Goal: Download file/media

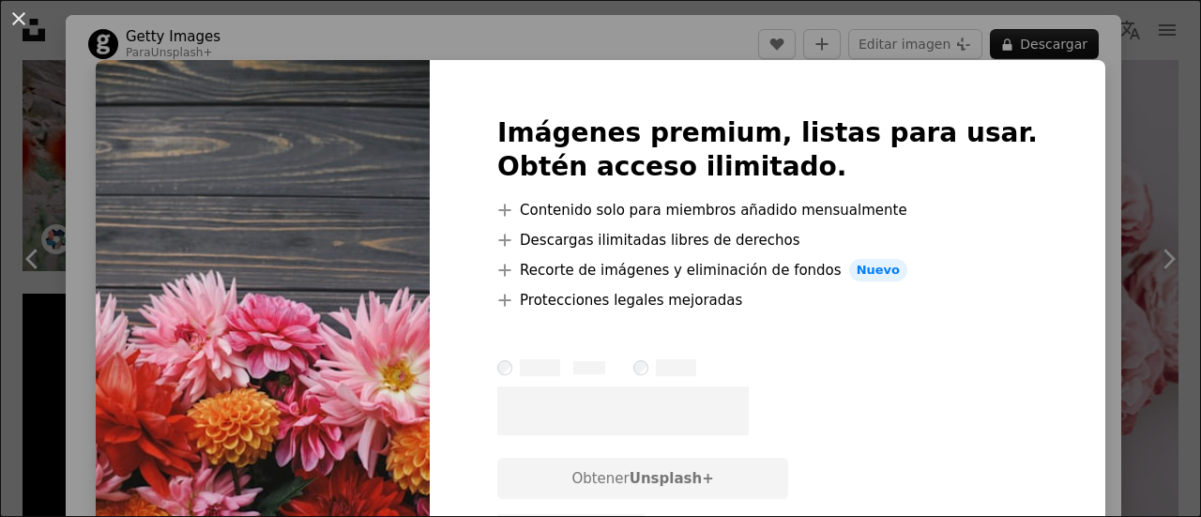
scroll to position [15, 0]
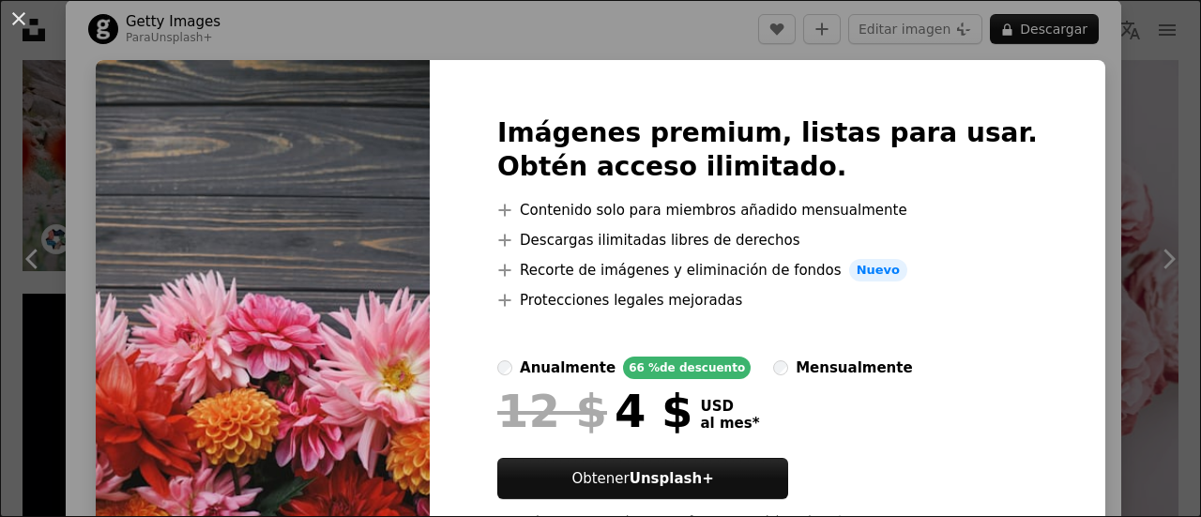
click at [1036, 134] on div "Imágenes premium, listas para usar. Obtén acceso ilimitado. A plus sign Conteni…" at bounding box center [767, 330] width 675 height 540
click at [1054, 125] on div "An X shape Imágenes premium, listas para usar. Obtén acceso ilimitado. A plus s…" at bounding box center [600, 258] width 1201 height 517
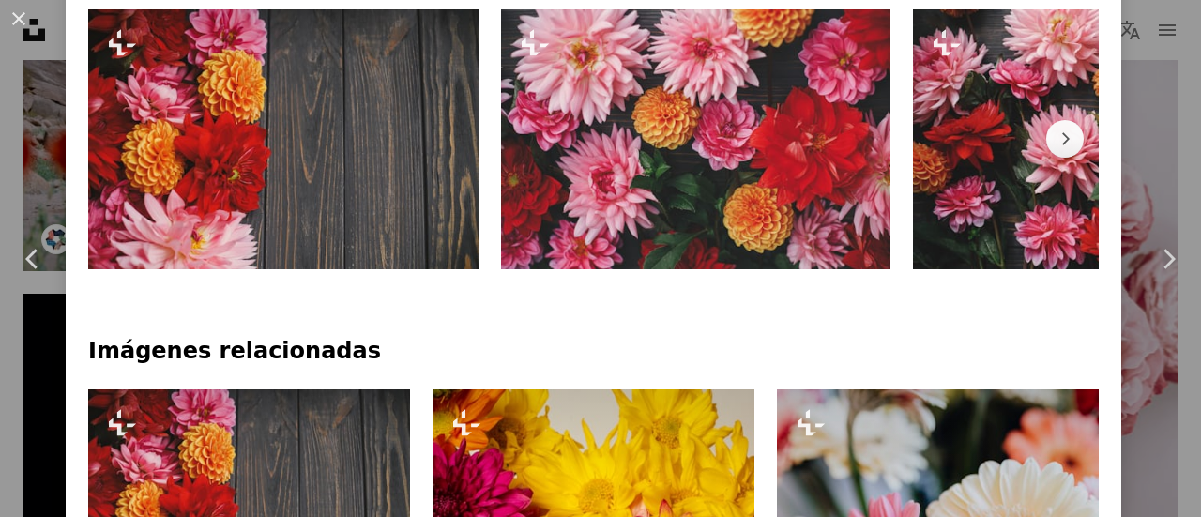
scroll to position [1141, 0]
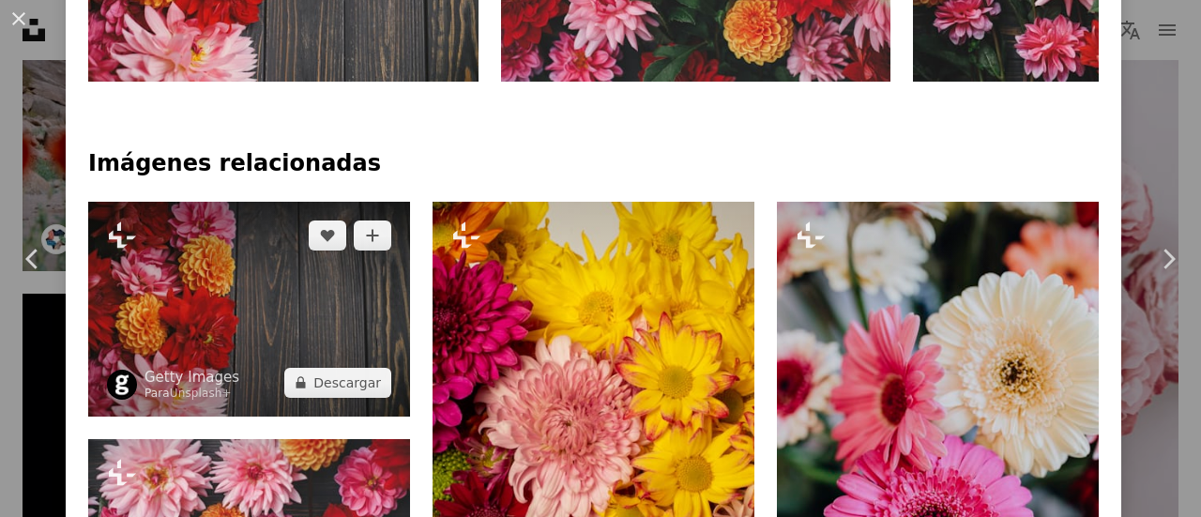
click at [214, 306] on img at bounding box center [249, 309] width 322 height 215
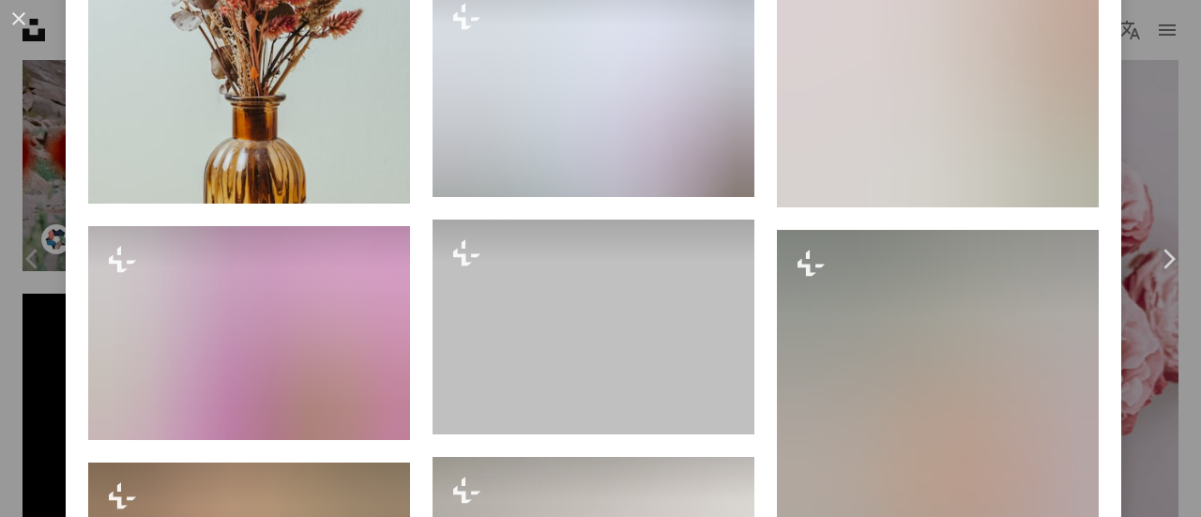
scroll to position [6566, 0]
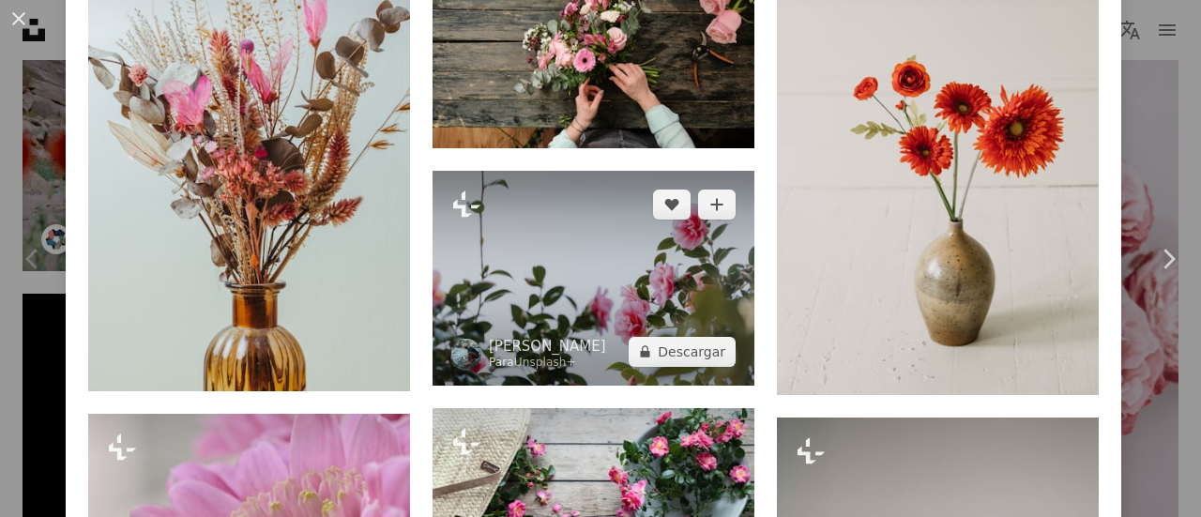
click at [657, 204] on img at bounding box center [593, 278] width 322 height 215
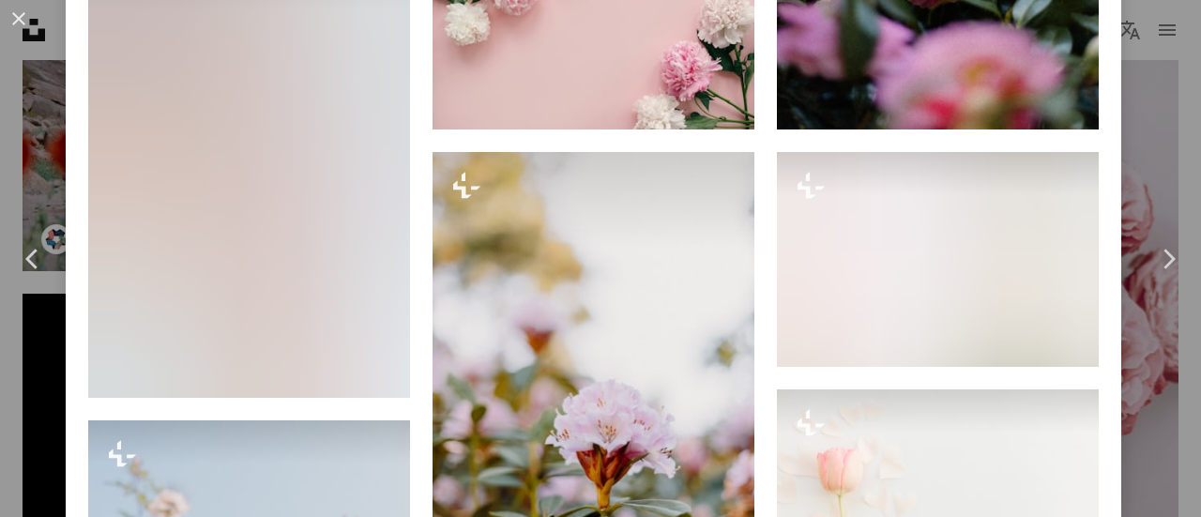
scroll to position [2532, 0]
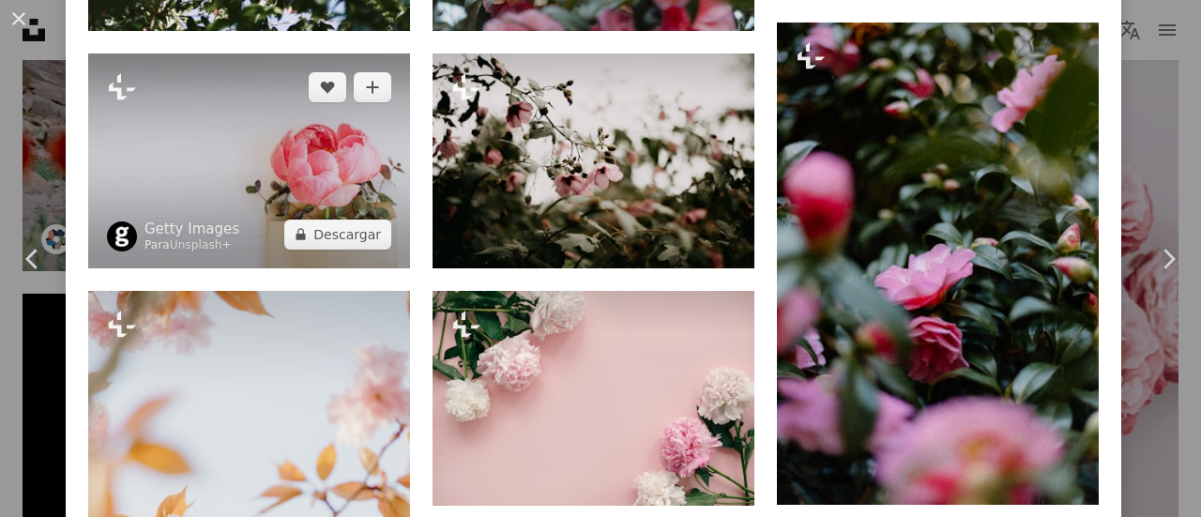
click at [373, 166] on img at bounding box center [249, 160] width 322 height 215
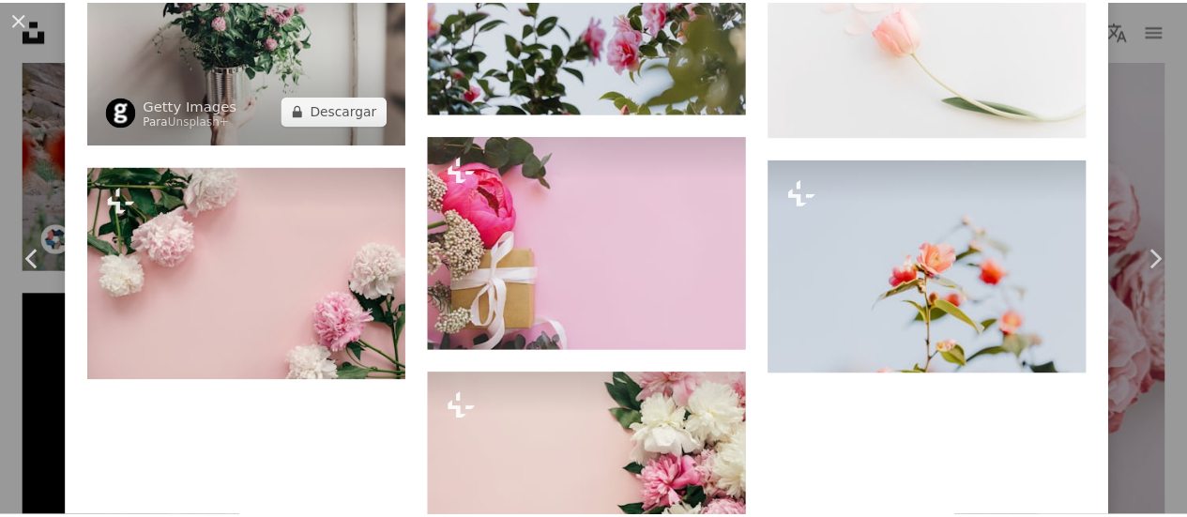
scroll to position [2251, 0]
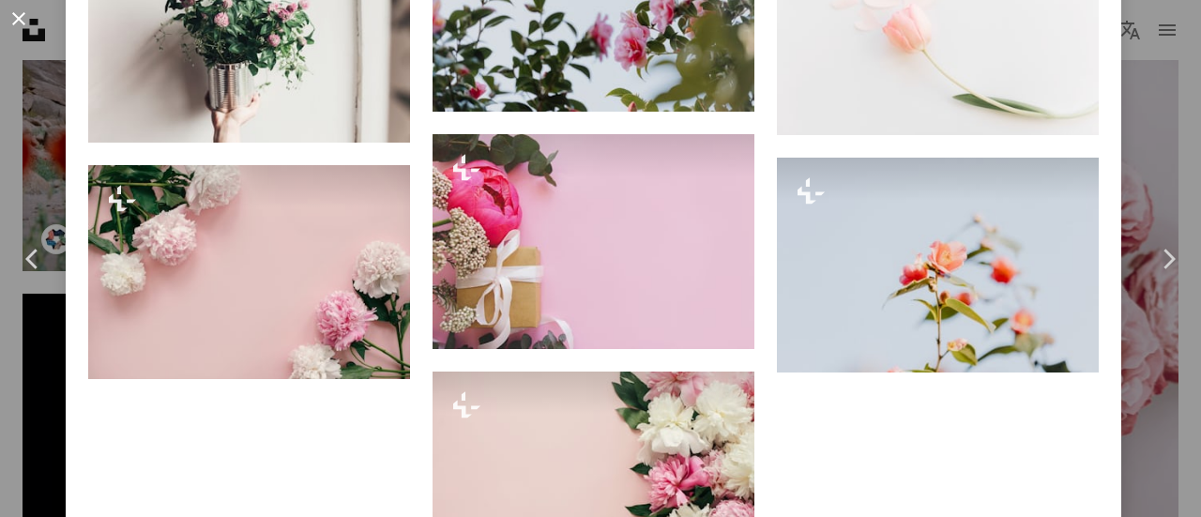
click at [21, 28] on button "An X shape" at bounding box center [19, 19] width 23 height 23
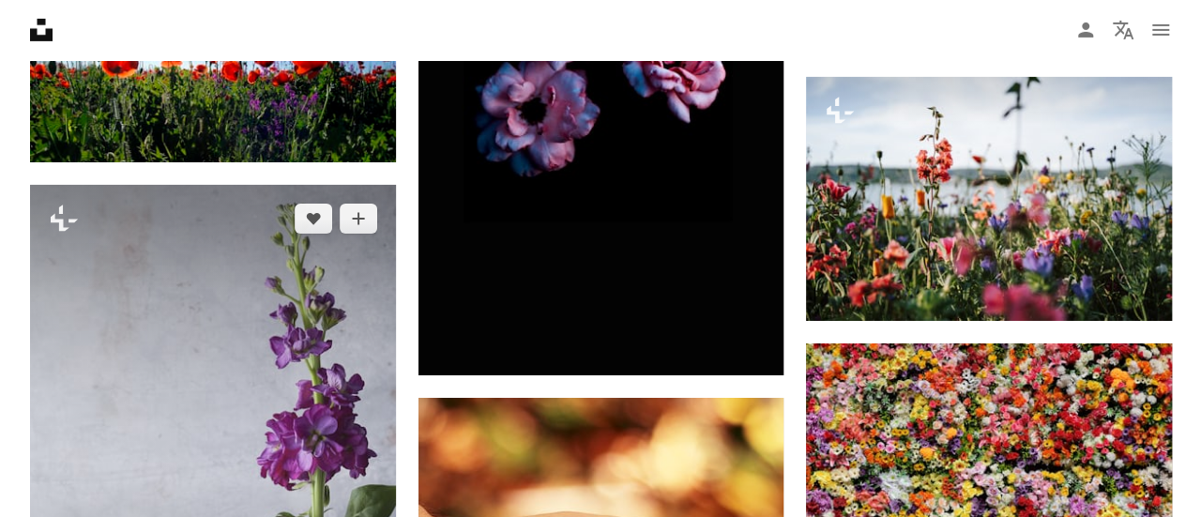
scroll to position [6660, 0]
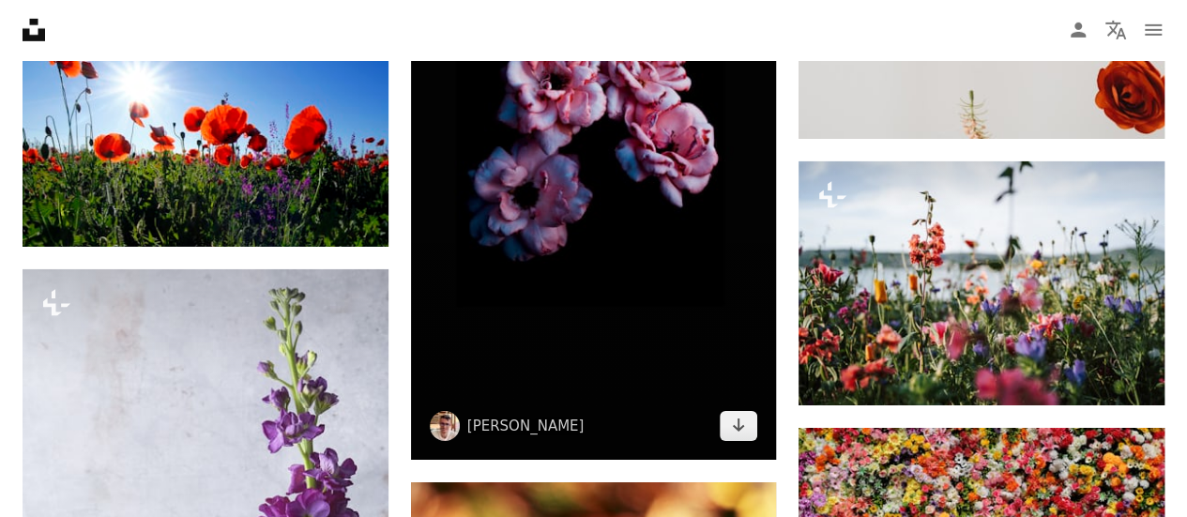
click at [546, 221] on img at bounding box center [594, 136] width 366 height 650
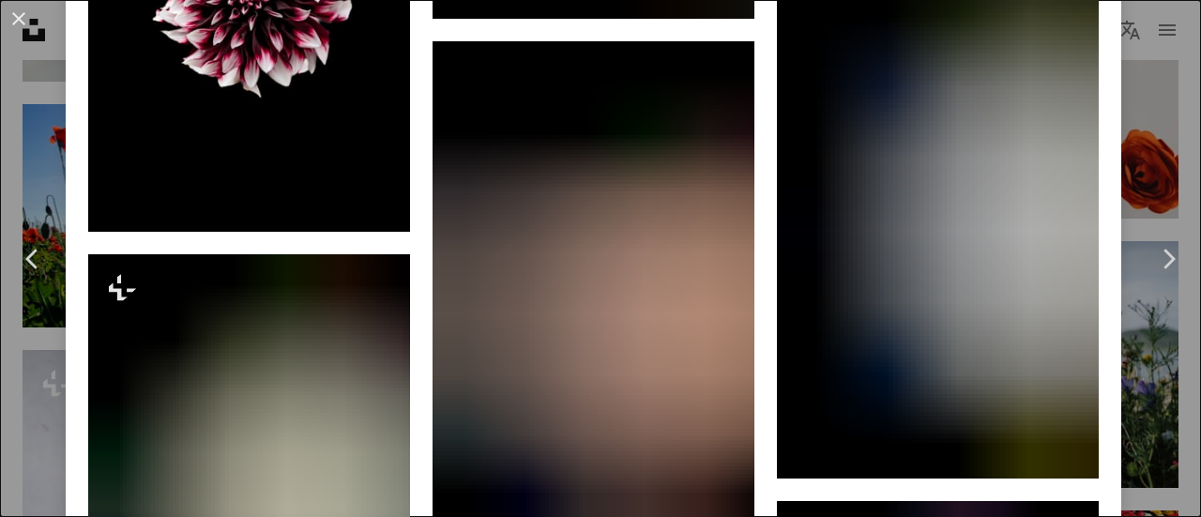
scroll to position [2157, 0]
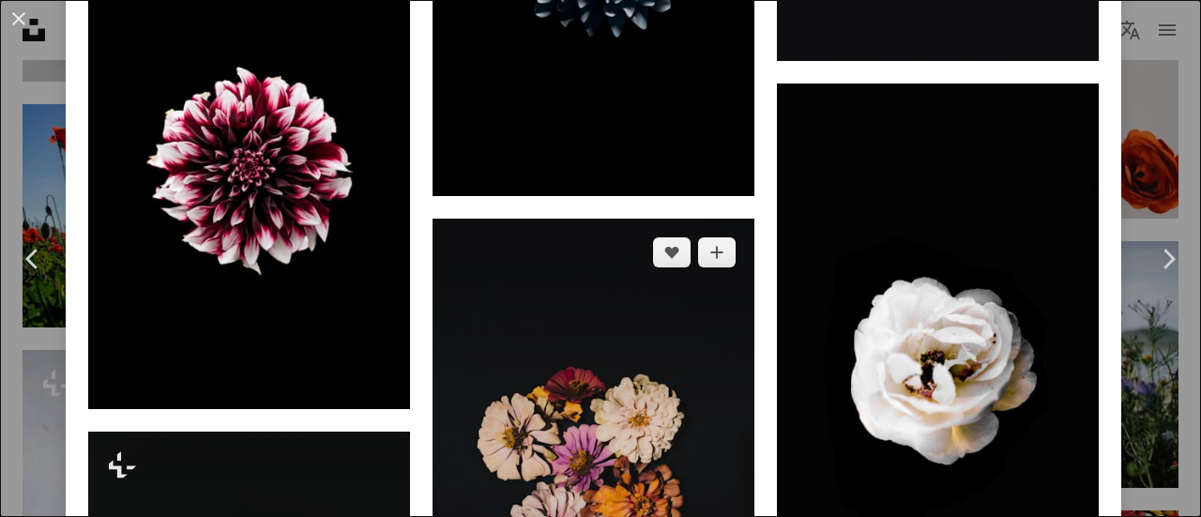
click at [574, 438] on img at bounding box center [593, 460] width 322 height 482
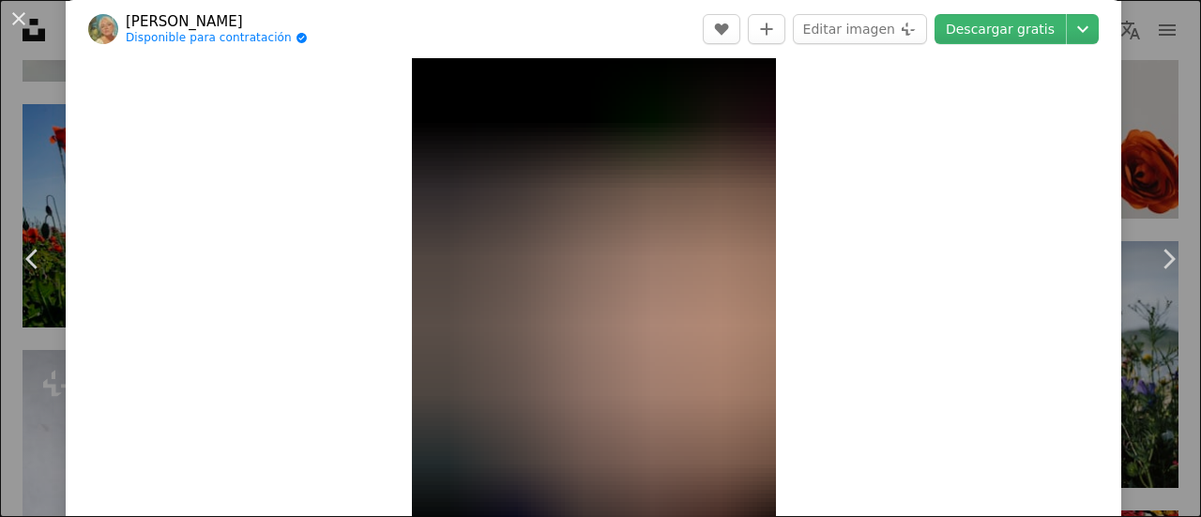
scroll to position [94, 0]
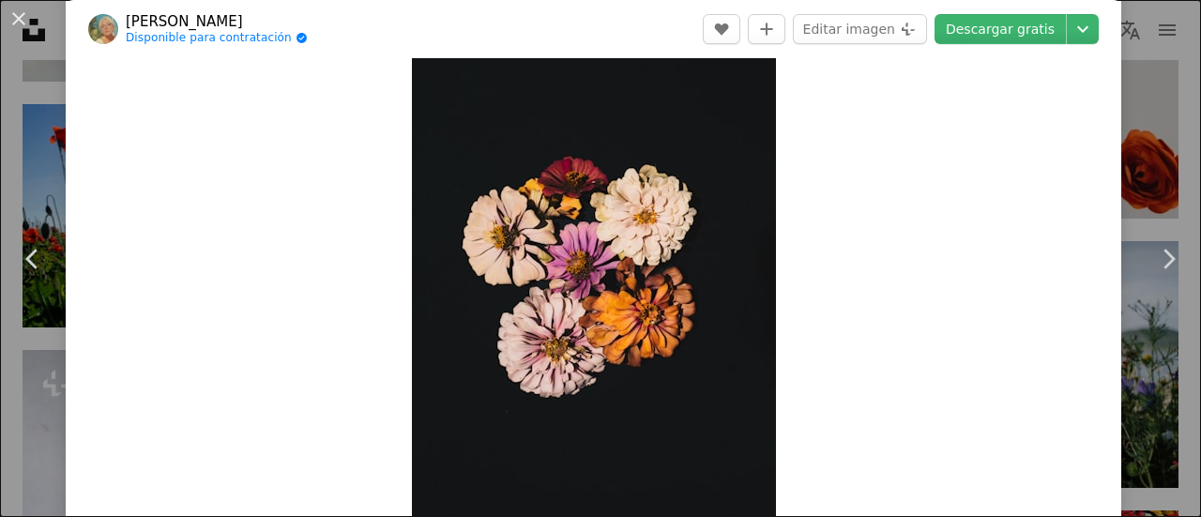
click at [595, 406] on img "Ampliar en esta imagen" at bounding box center [594, 261] width 364 height 545
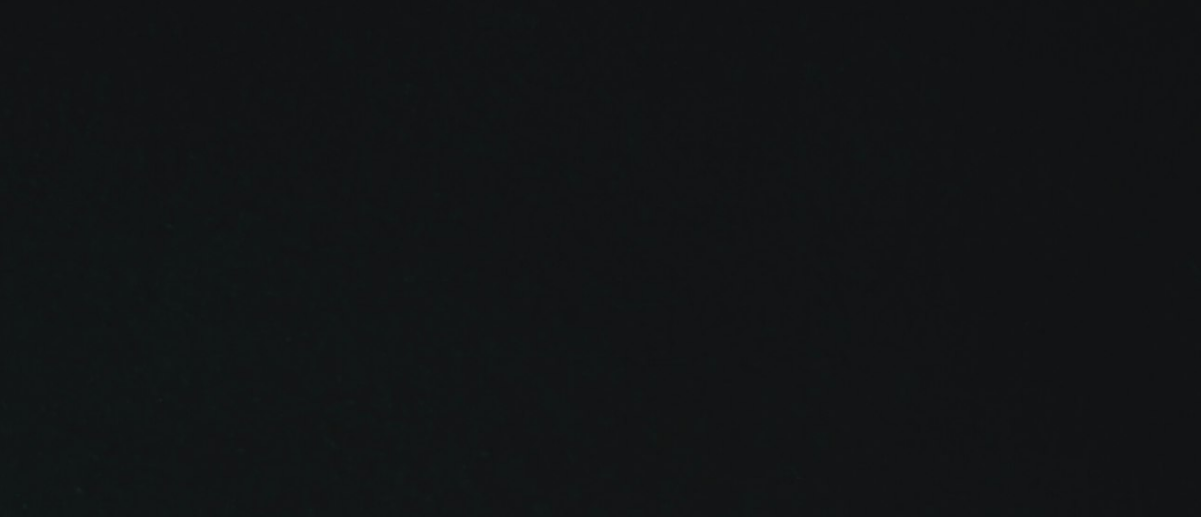
scroll to position [620, 0]
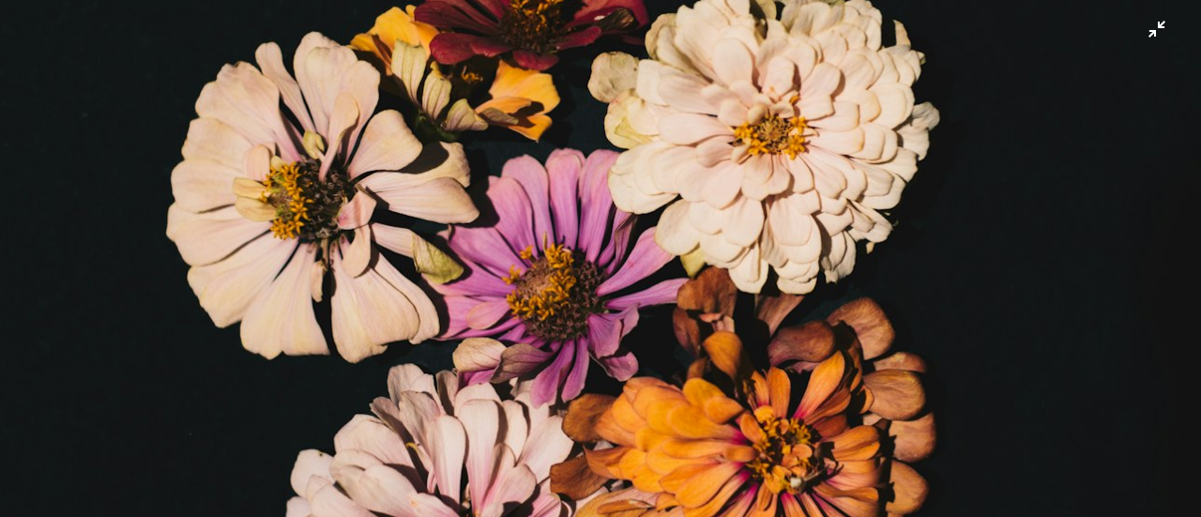
click at [673, 370] on img "Reducir el zoom en esta imagen" at bounding box center [600, 279] width 1202 height 1801
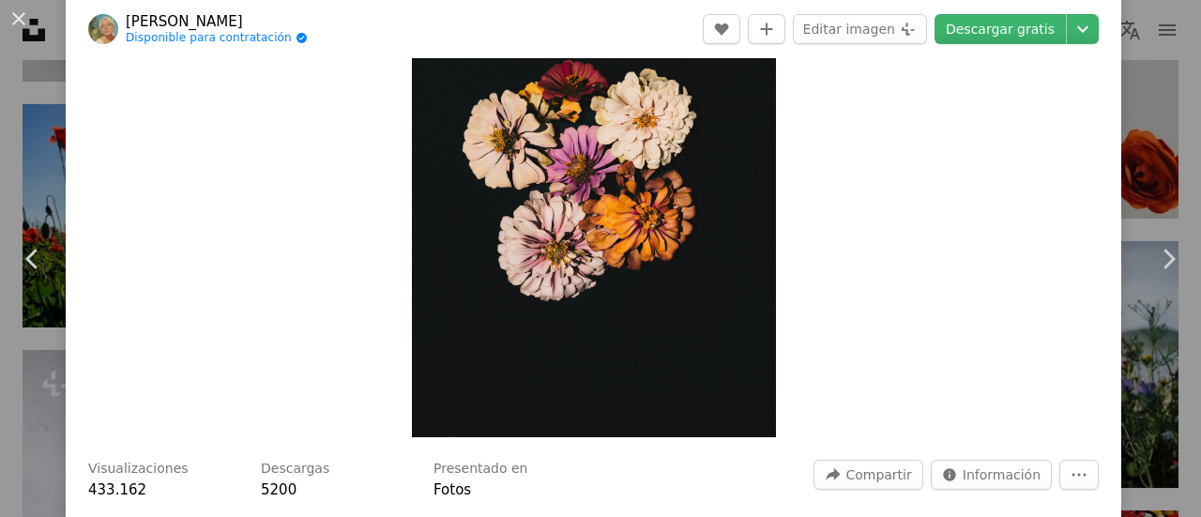
scroll to position [281, 0]
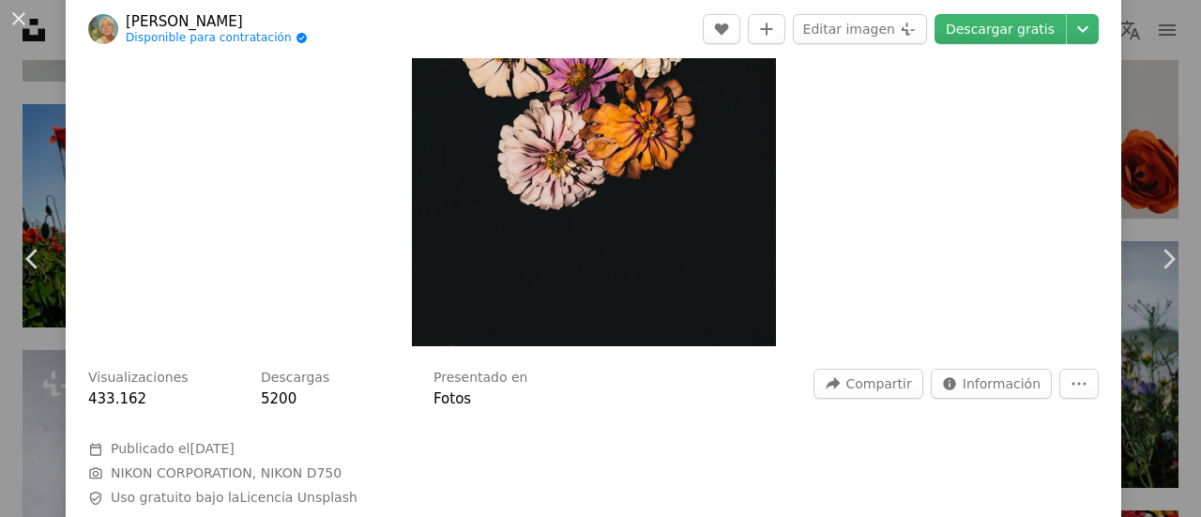
click at [679, 299] on img "Ampliar en esta imagen" at bounding box center [594, 73] width 364 height 545
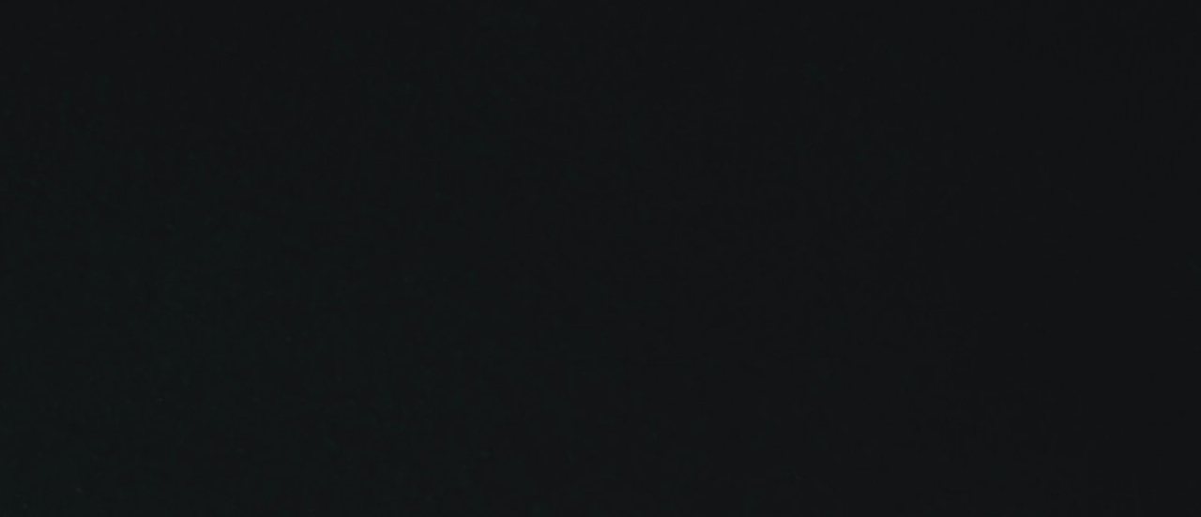
scroll to position [620, 0]
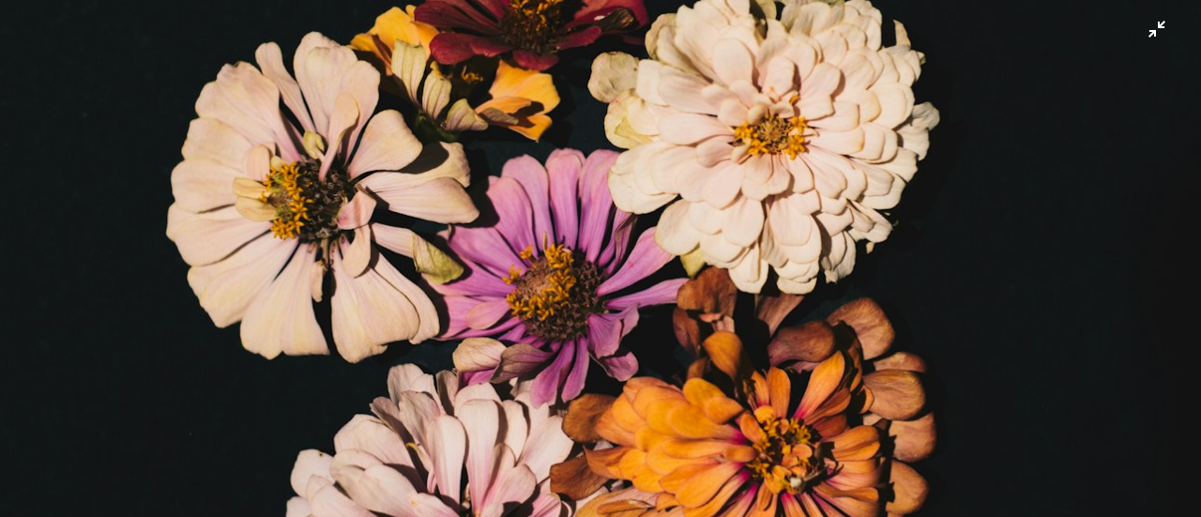
click at [679, 299] on img "Reducir el zoom en esta imagen" at bounding box center [600, 279] width 1202 height 1801
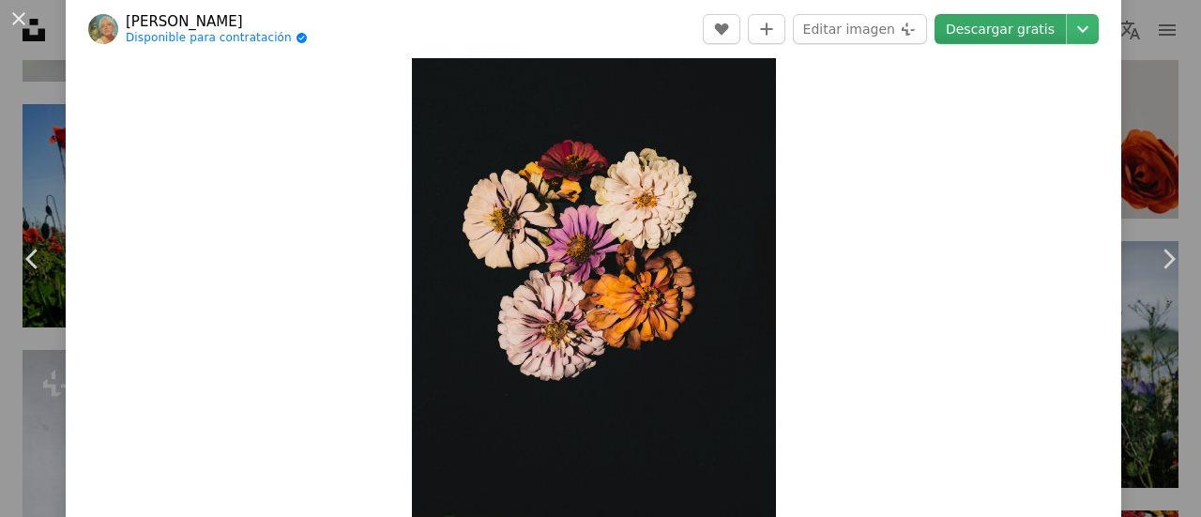
click at [984, 25] on link "Descargar gratis" at bounding box center [999, 29] width 131 height 30
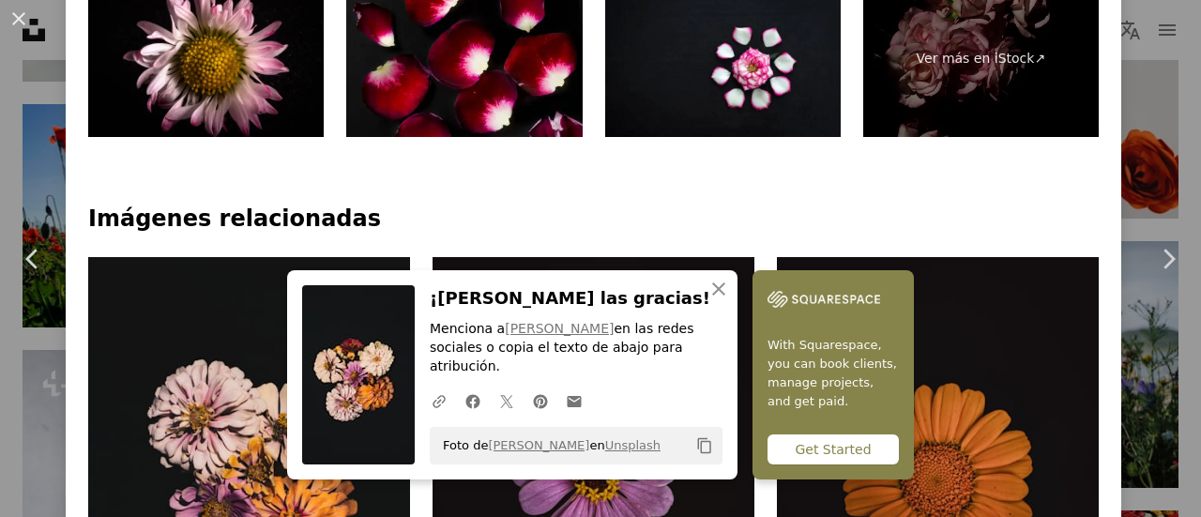
scroll to position [1330, 0]
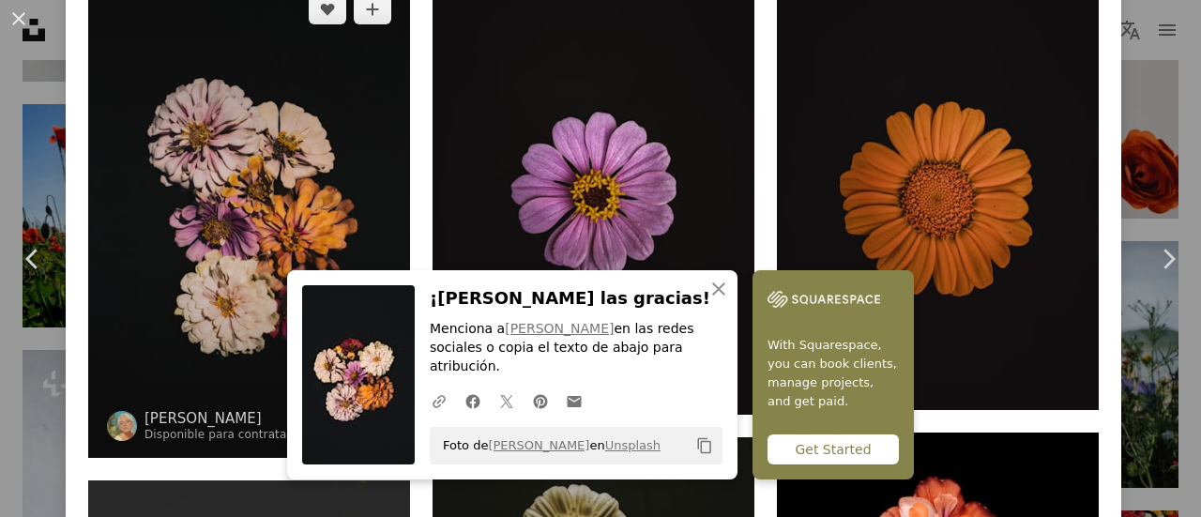
click at [270, 207] on img at bounding box center [249, 217] width 322 height 482
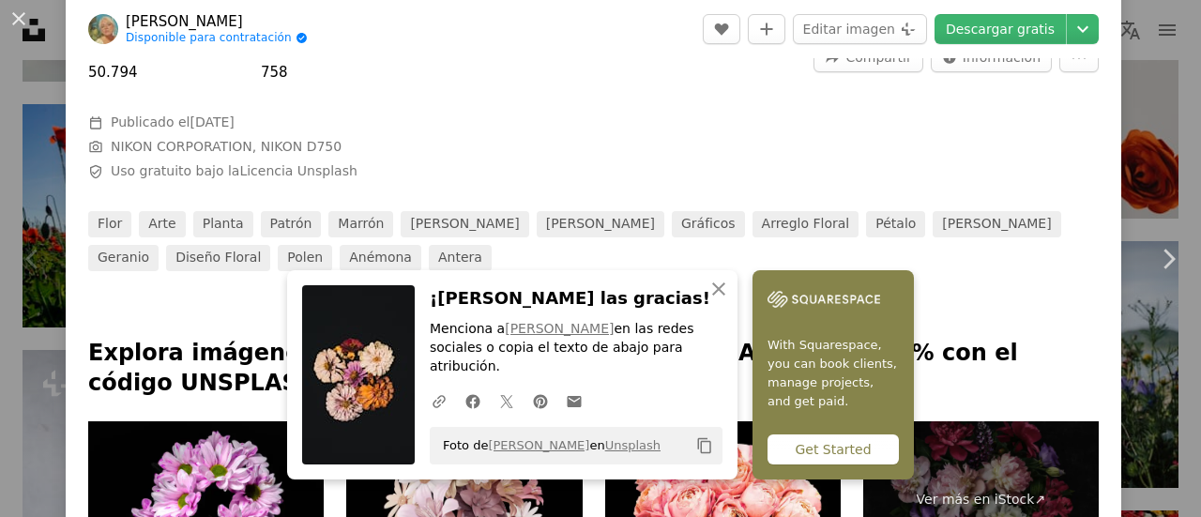
scroll to position [843, 0]
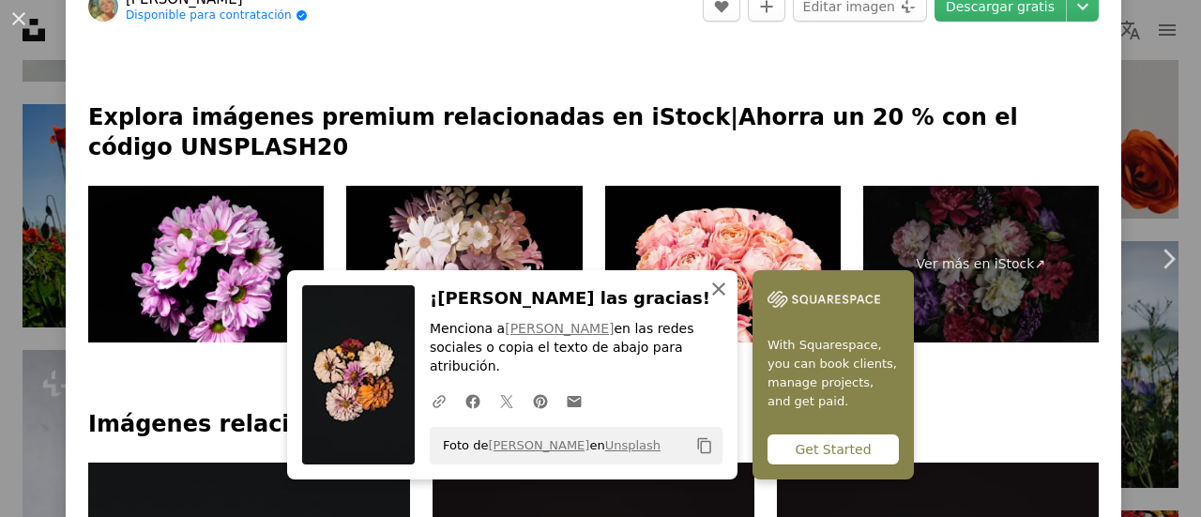
click at [712, 300] on icon "An X shape" at bounding box center [718, 289] width 23 height 23
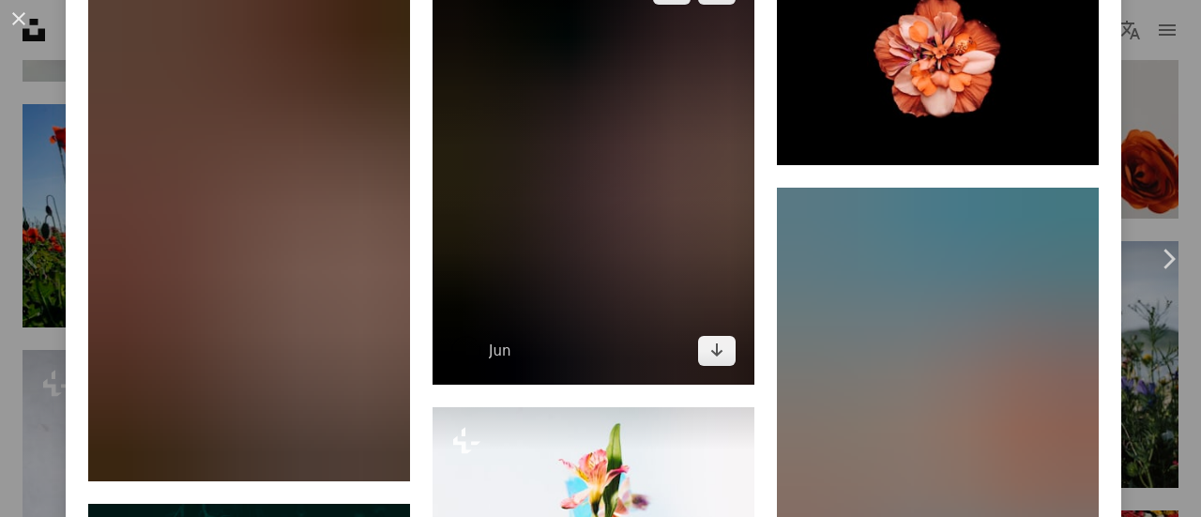
scroll to position [1781, 0]
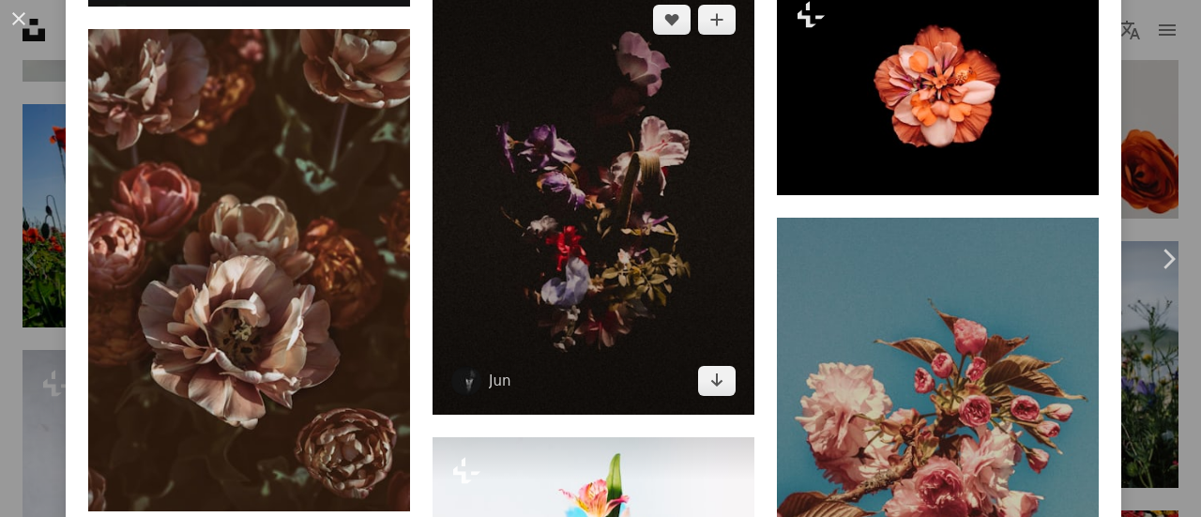
click at [593, 181] on img at bounding box center [593, 200] width 322 height 429
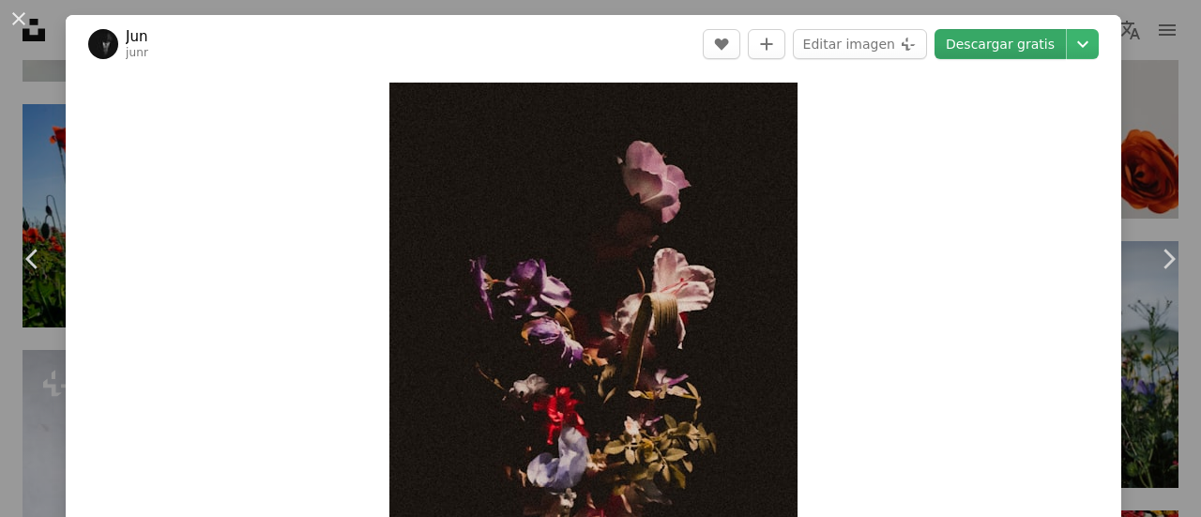
click at [971, 40] on link "Descargar gratis" at bounding box center [999, 44] width 131 height 30
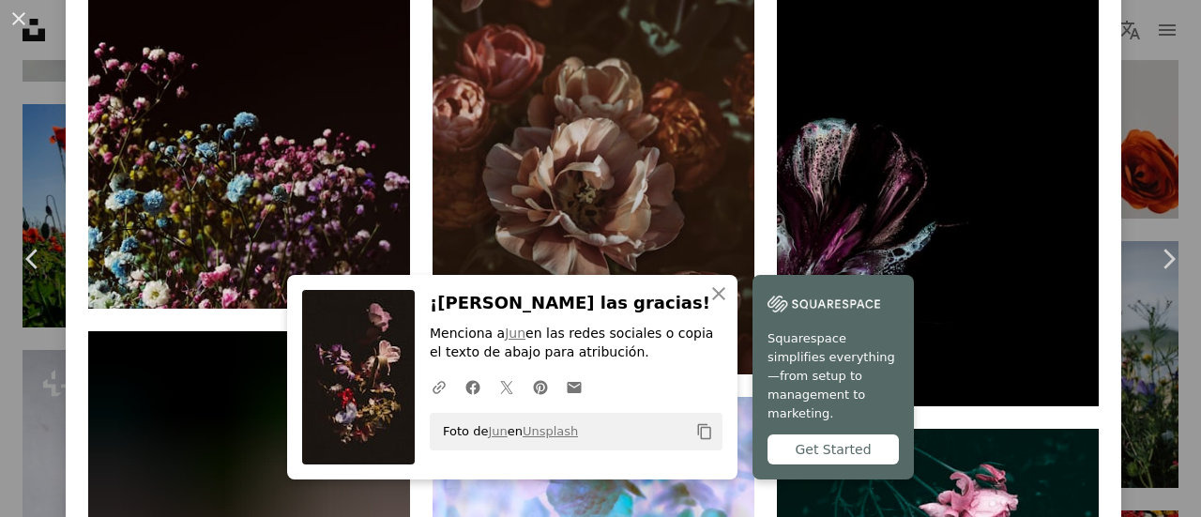
scroll to position [1782, 0]
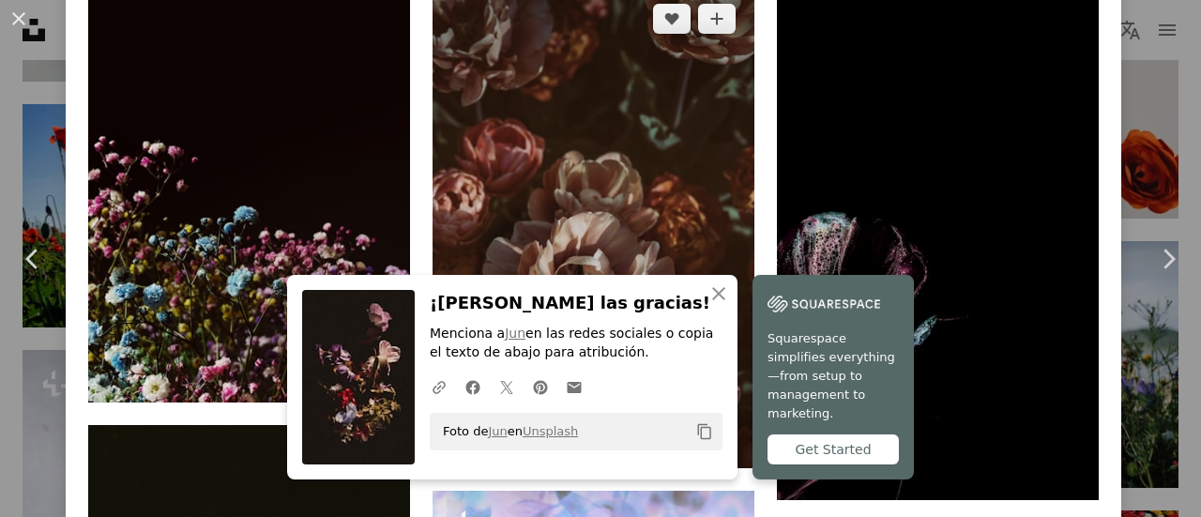
click at [643, 157] on img at bounding box center [593, 226] width 322 height 482
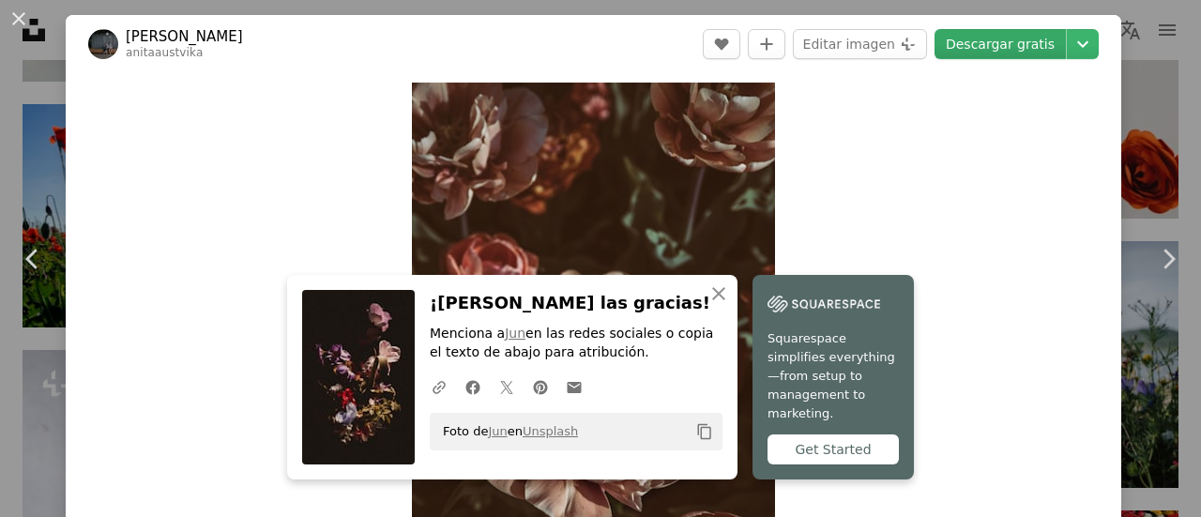
click at [981, 46] on link "Descargar gratis" at bounding box center [999, 44] width 131 height 30
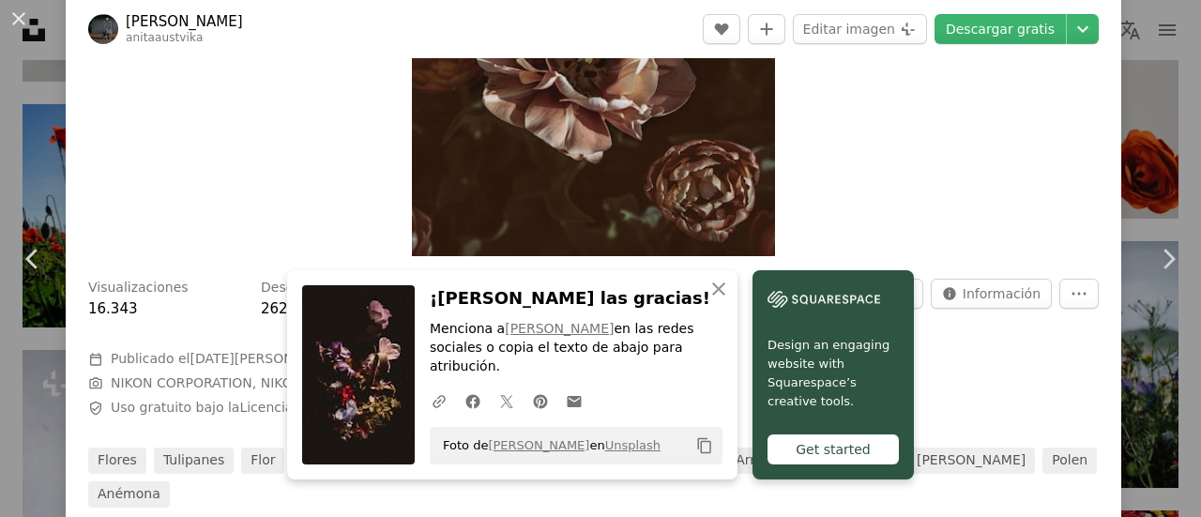
scroll to position [469, 0]
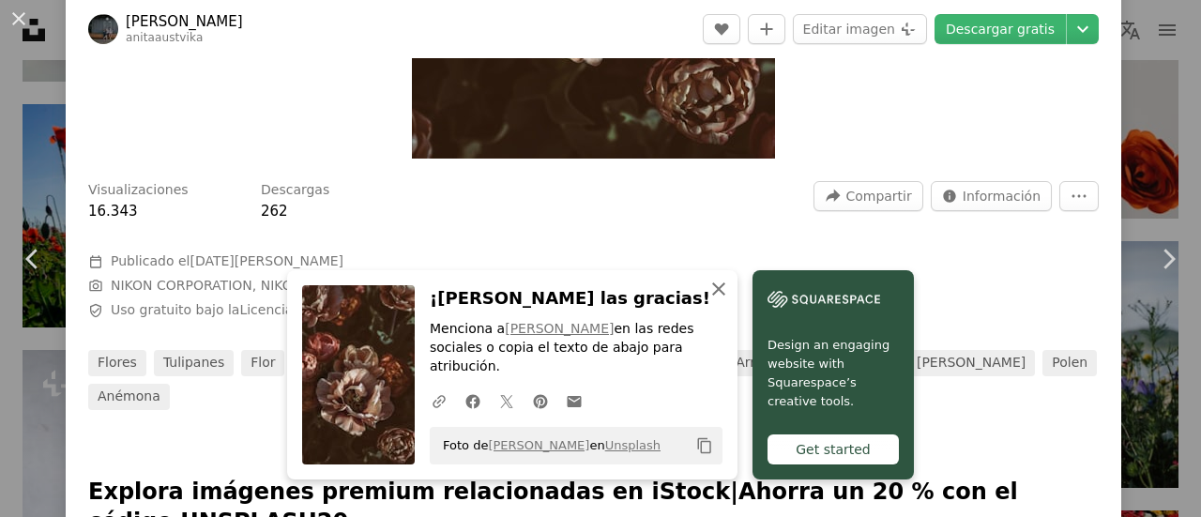
click at [714, 295] on icon "button" at bounding box center [718, 288] width 13 height 13
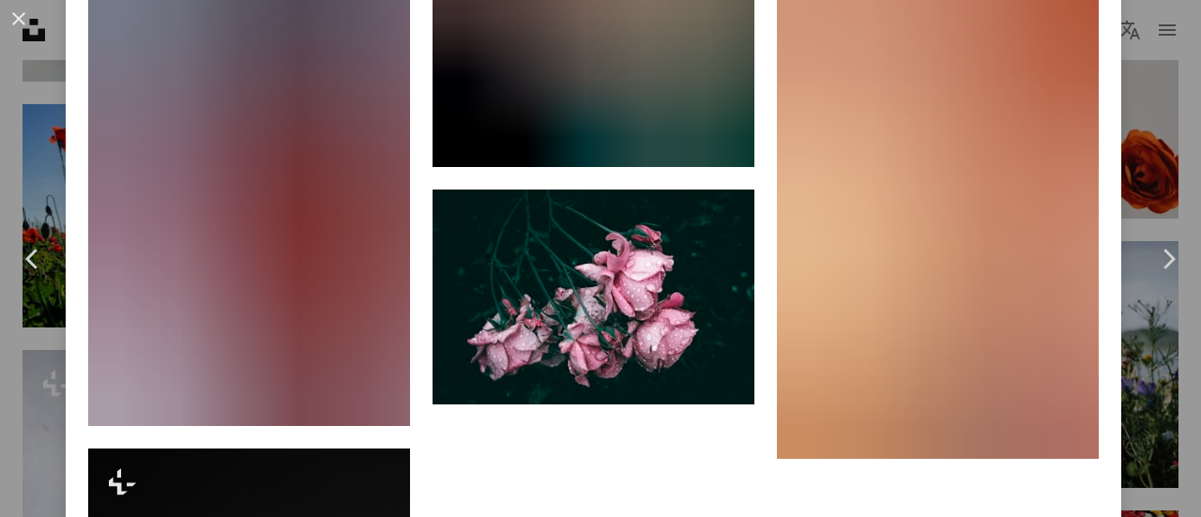
scroll to position [3846, 0]
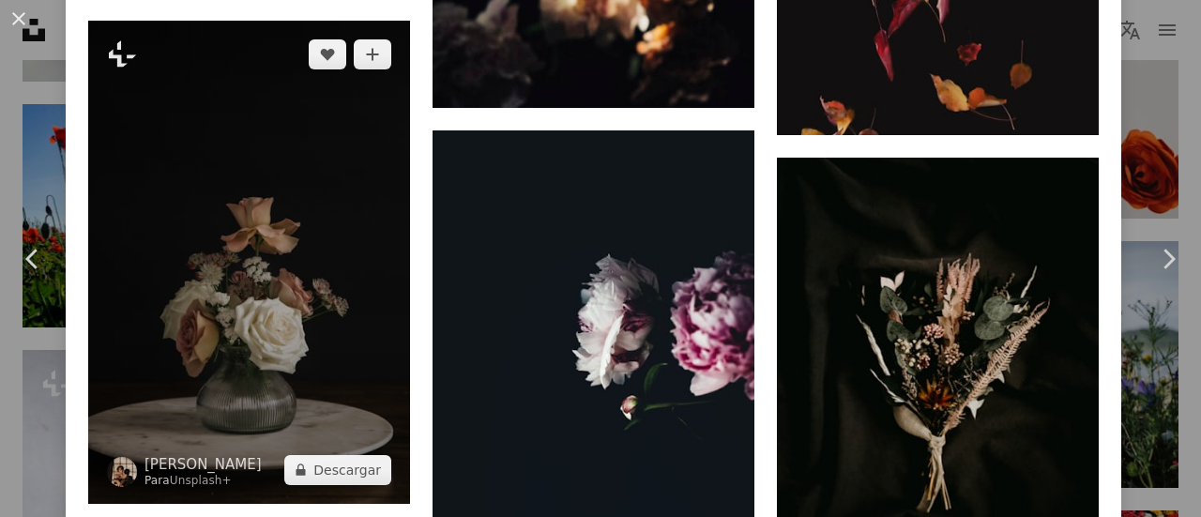
scroll to position [3939, 0]
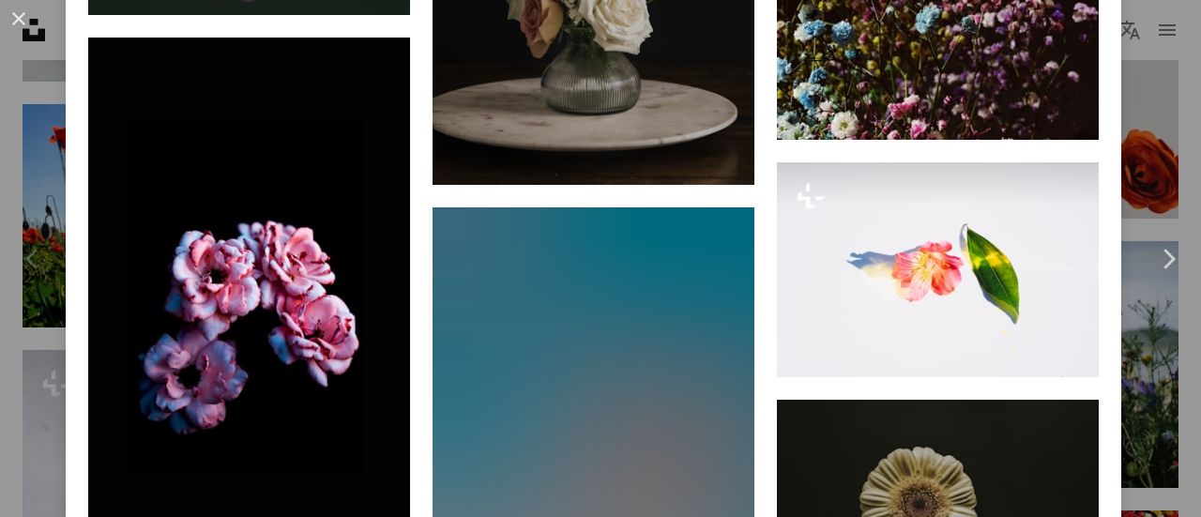
scroll to position [3682, 0]
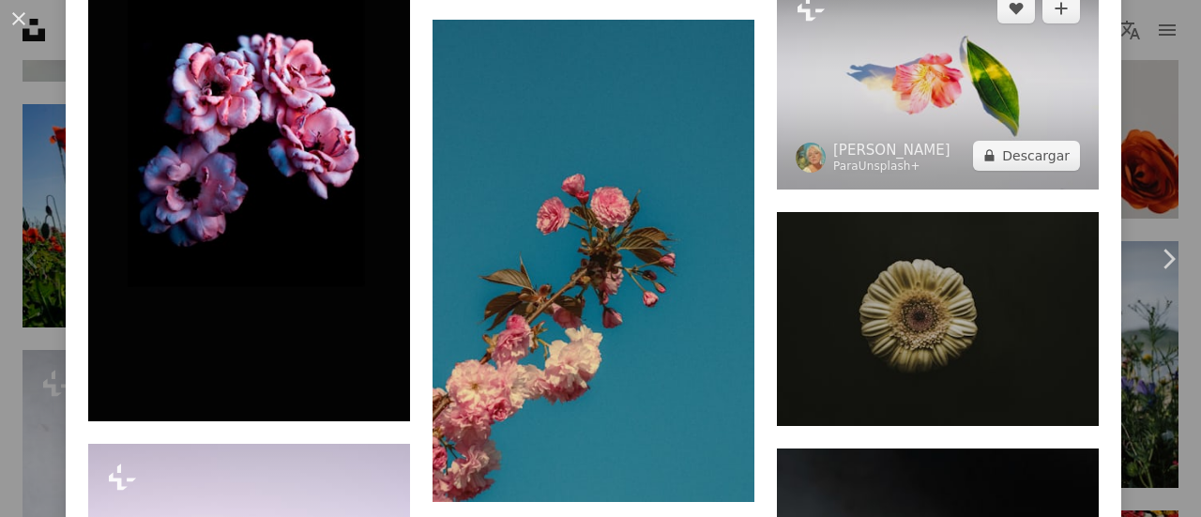
click at [875, 159] on link "Unsplash+" at bounding box center [889, 165] width 62 height 13
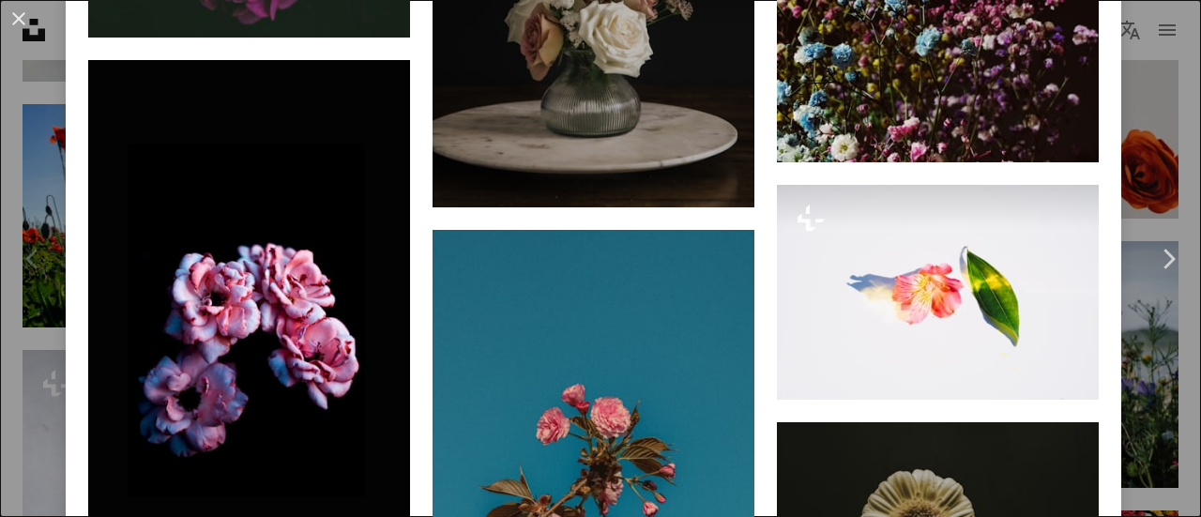
scroll to position [3564, 0]
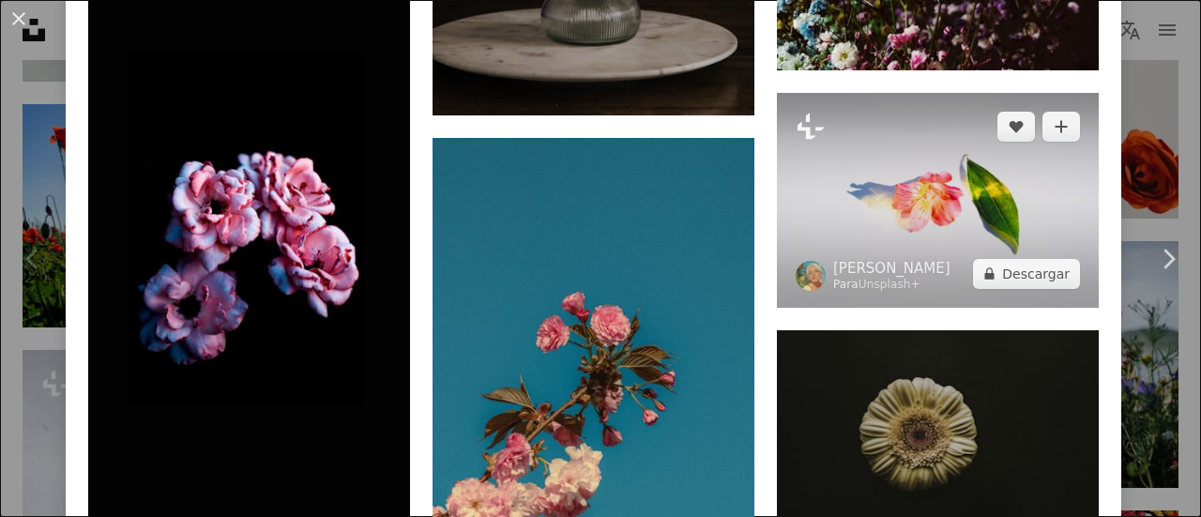
click at [867, 162] on img at bounding box center [938, 200] width 322 height 215
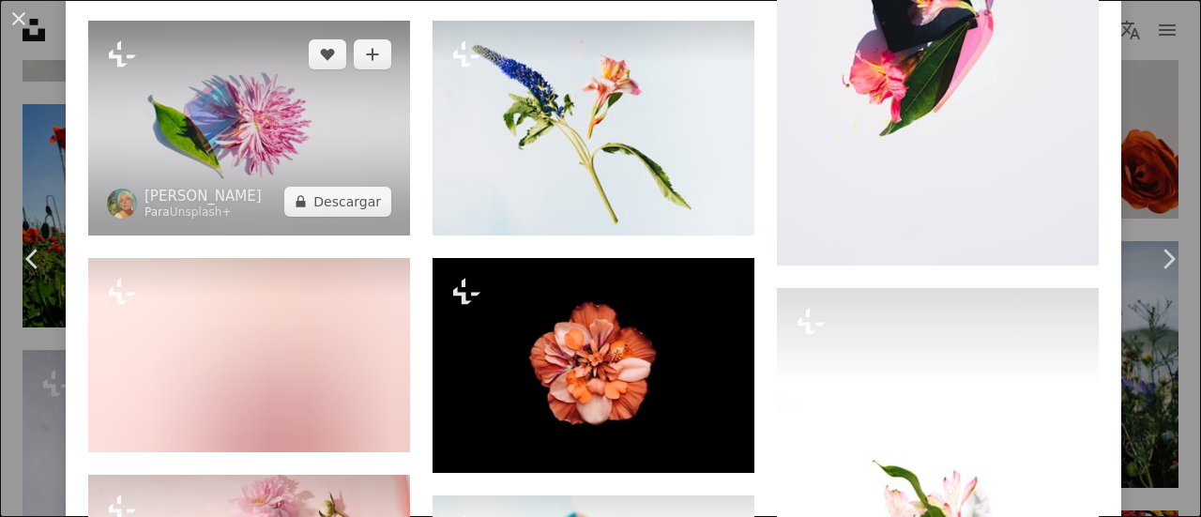
scroll to position [1688, 0]
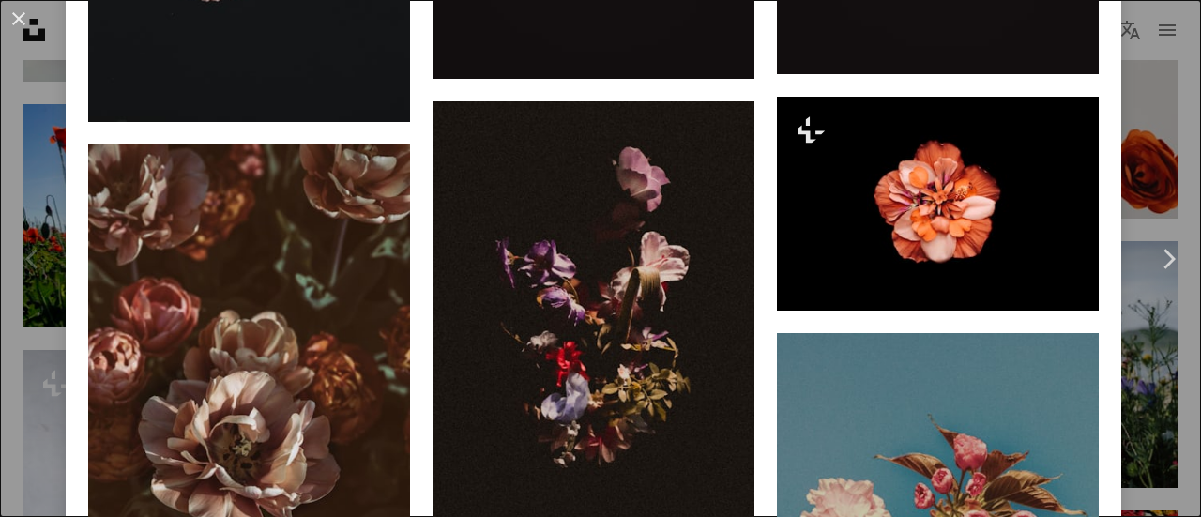
scroll to position [1876, 0]
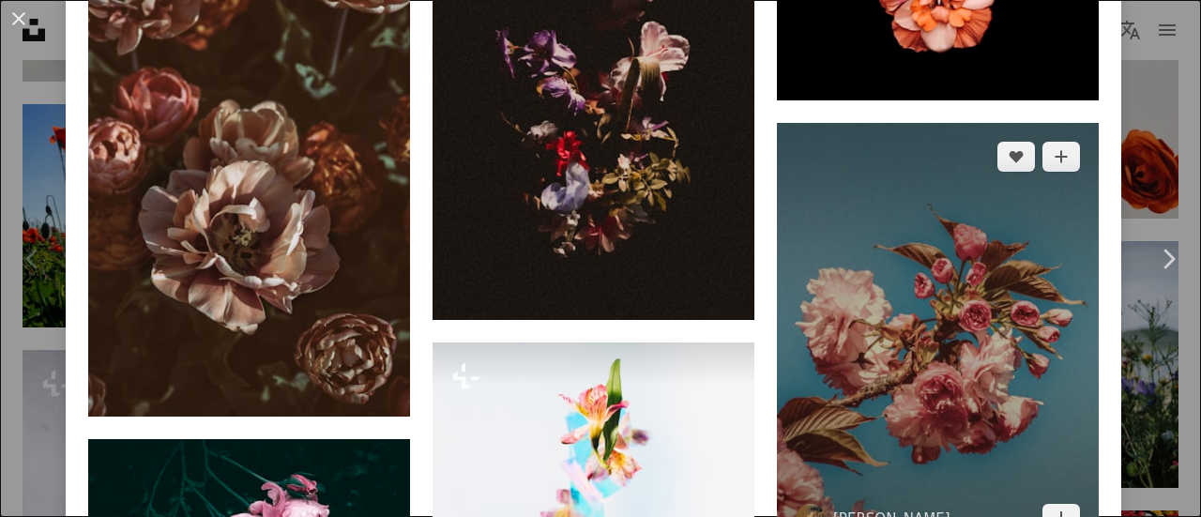
click at [941, 197] on img at bounding box center [938, 337] width 322 height 429
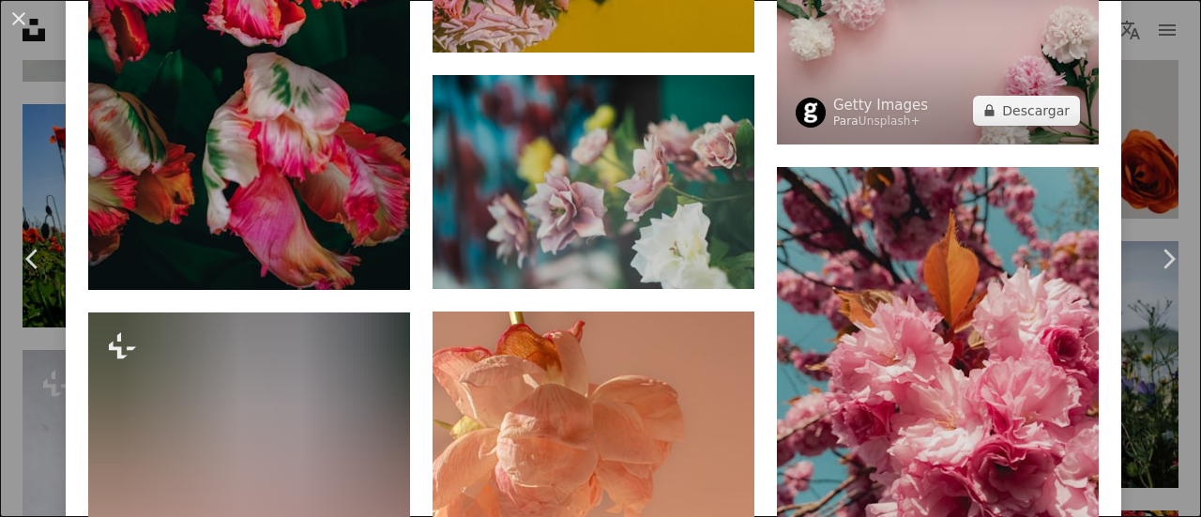
scroll to position [7315, 0]
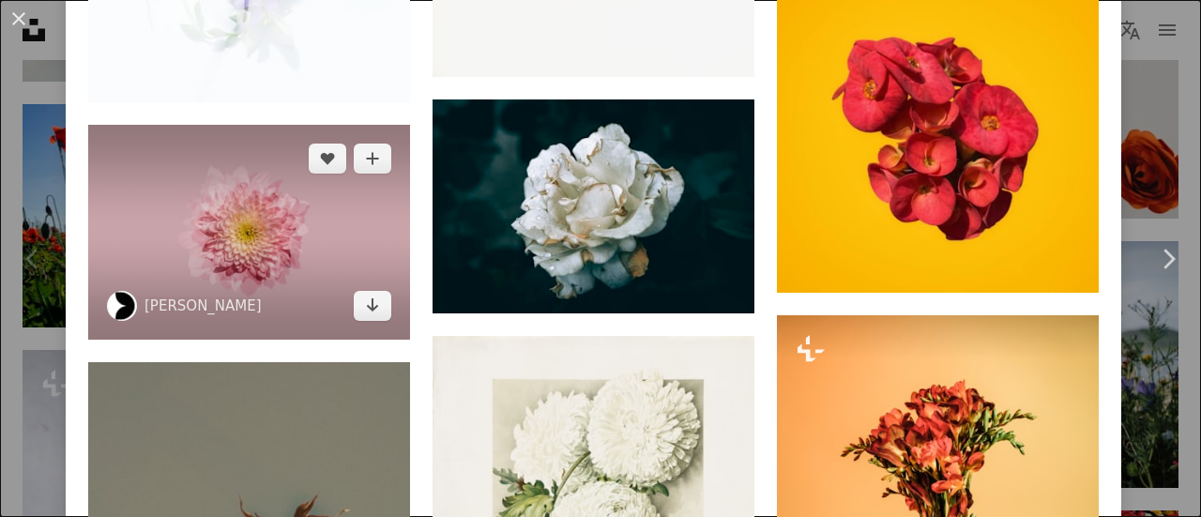
scroll to position [9594, 0]
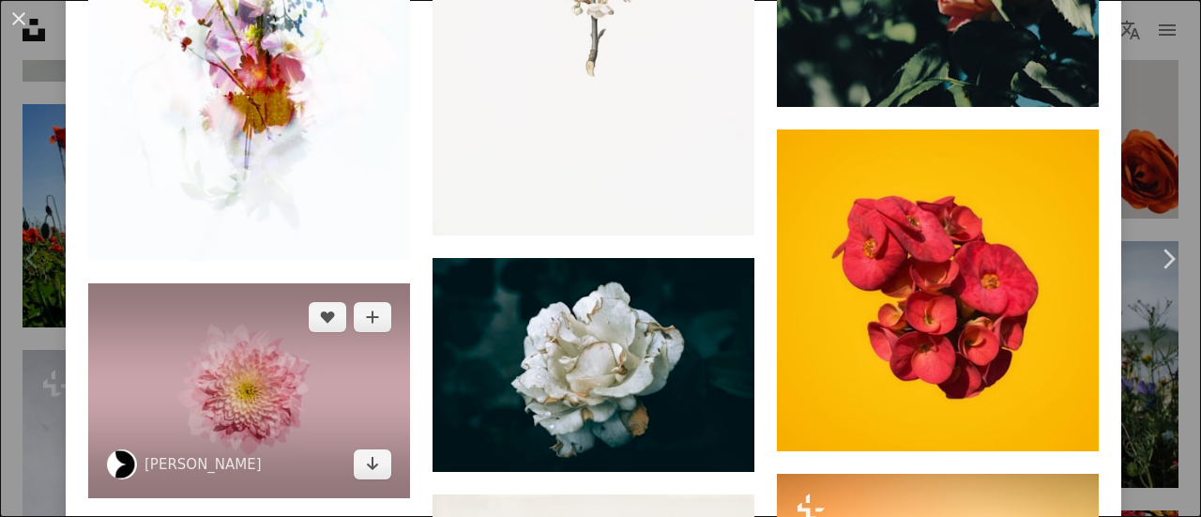
click at [318, 283] on img at bounding box center [249, 390] width 322 height 215
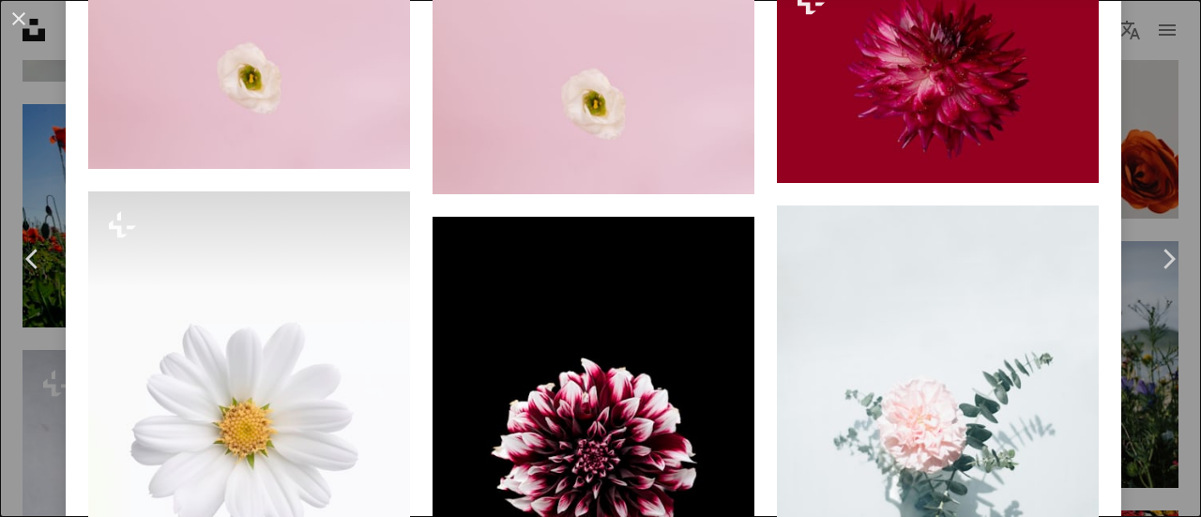
scroll to position [3470, 0]
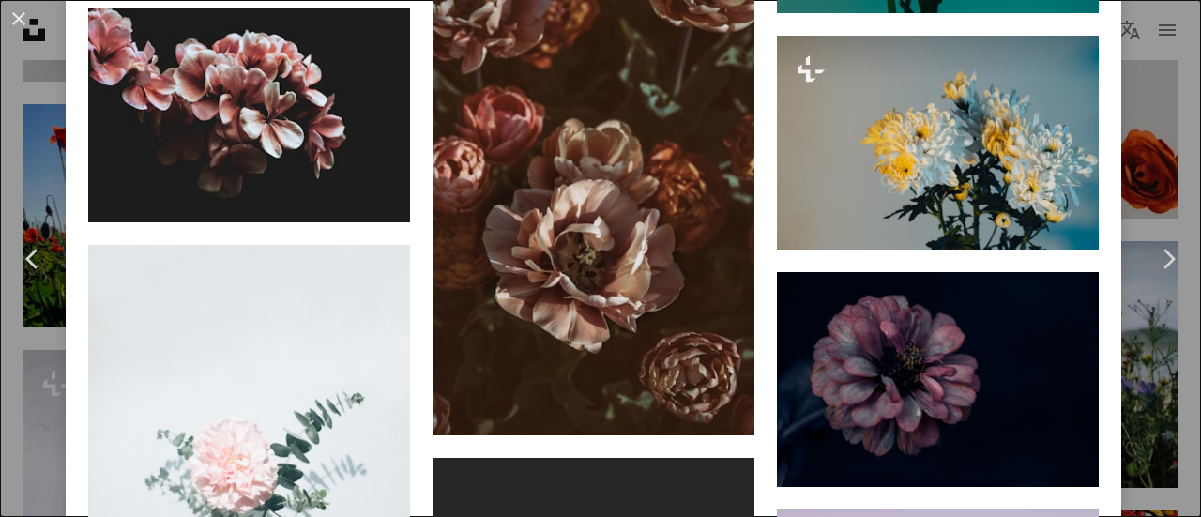
scroll to position [4425, 0]
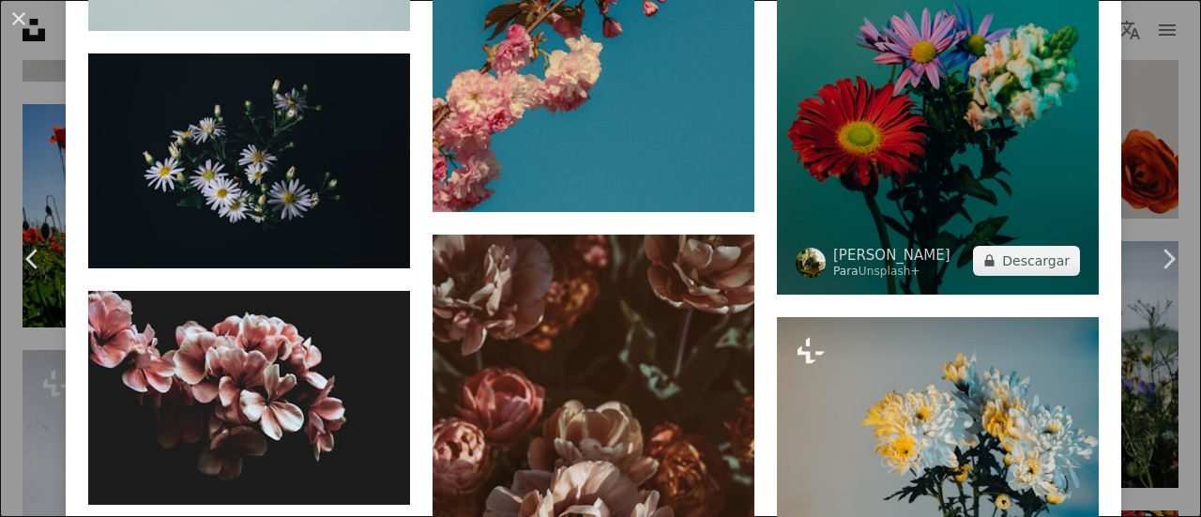
click at [938, 155] on img at bounding box center [938, 52] width 322 height 482
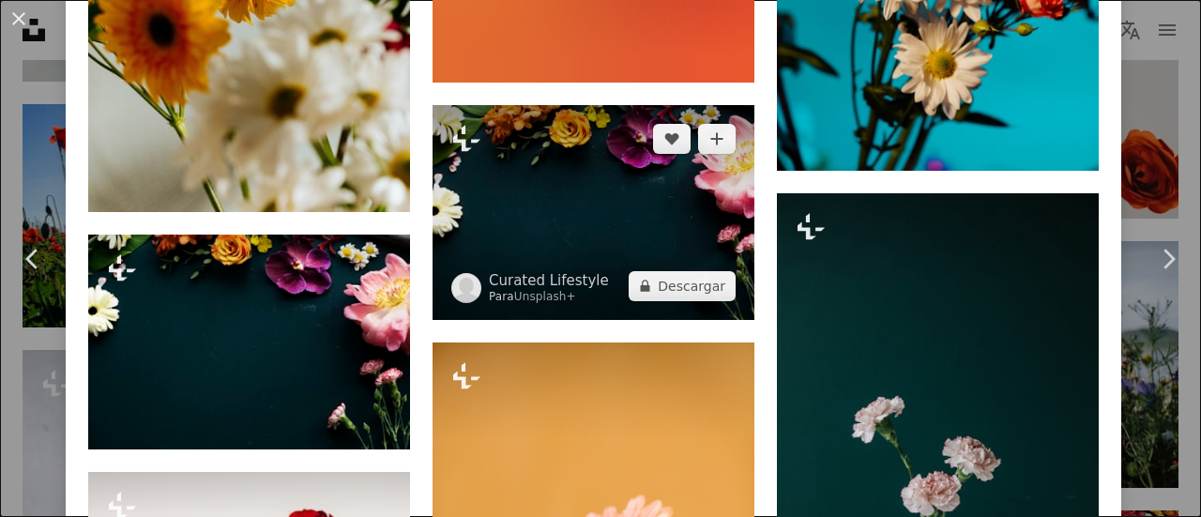
scroll to position [2345, 0]
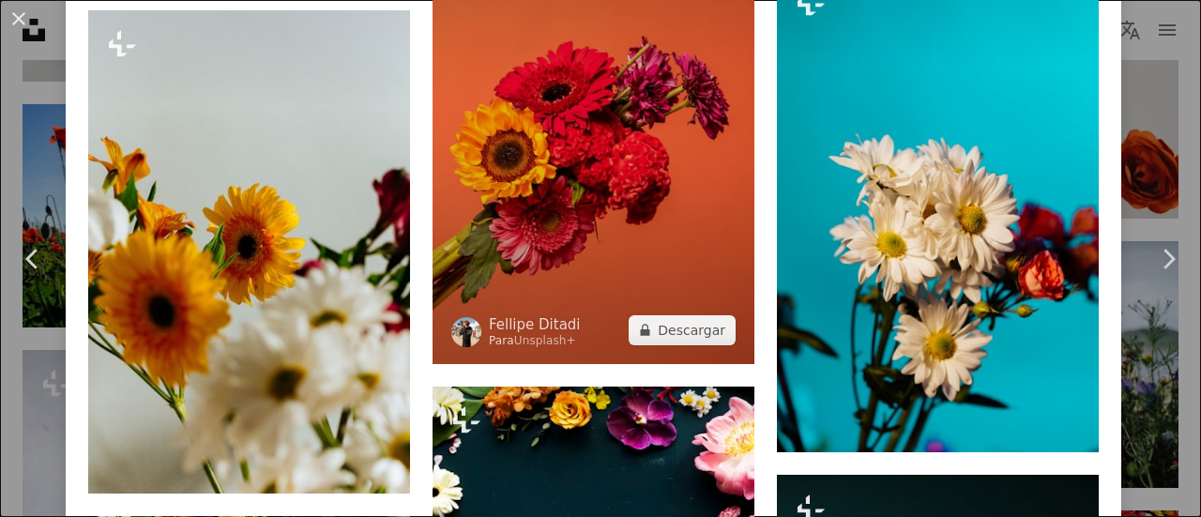
click at [591, 192] on img at bounding box center [593, 122] width 322 height 482
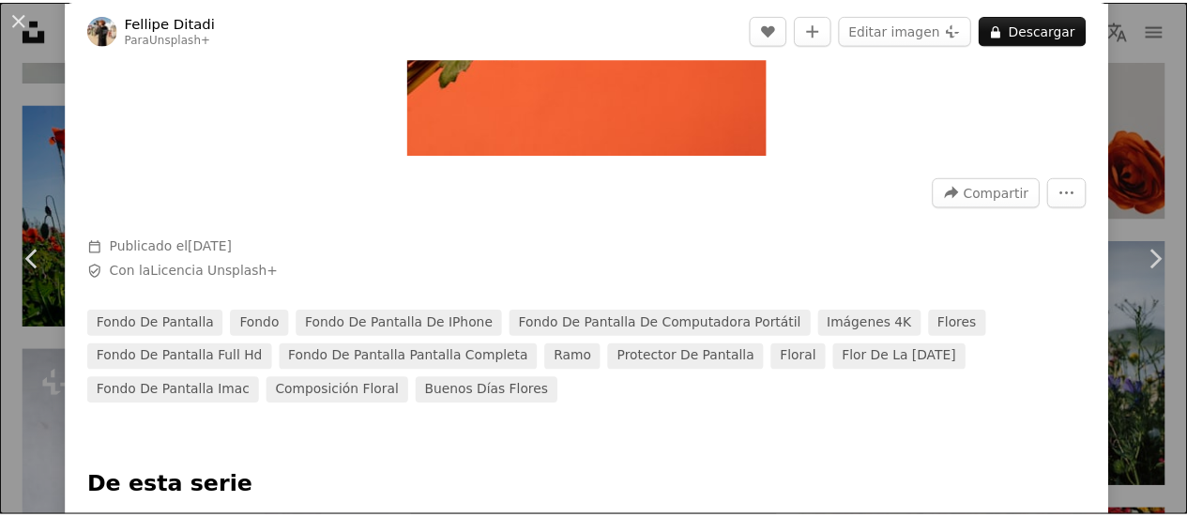
scroll to position [375, 0]
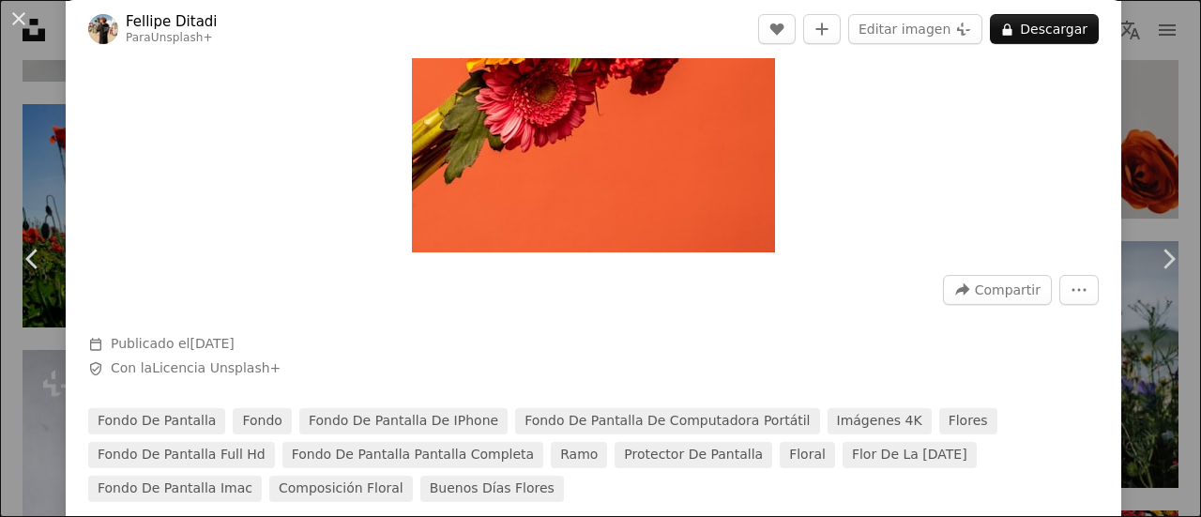
click at [11, 10] on button "An X shape" at bounding box center [19, 19] width 23 height 23
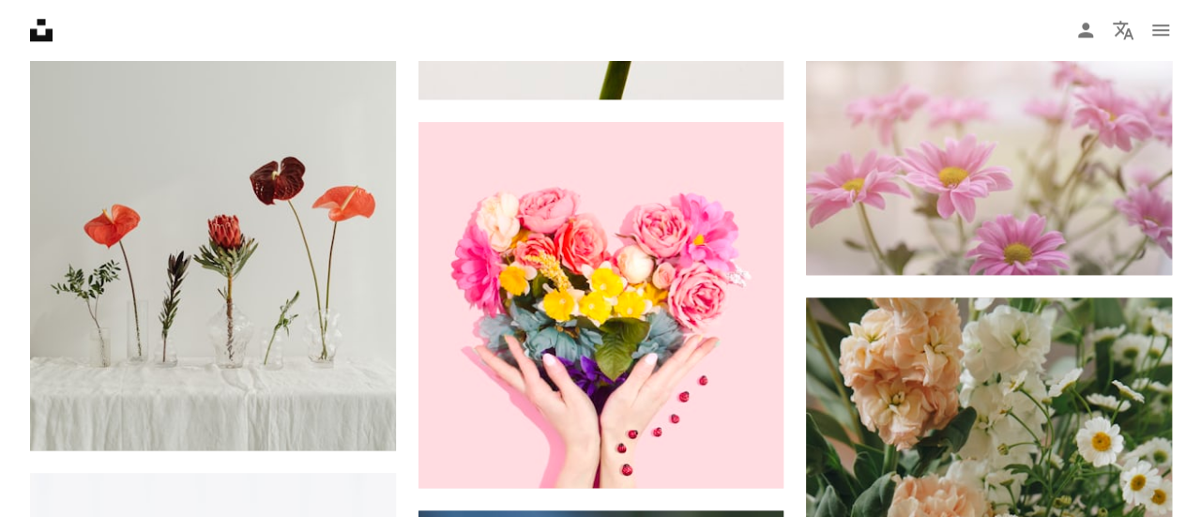
scroll to position [7879, 0]
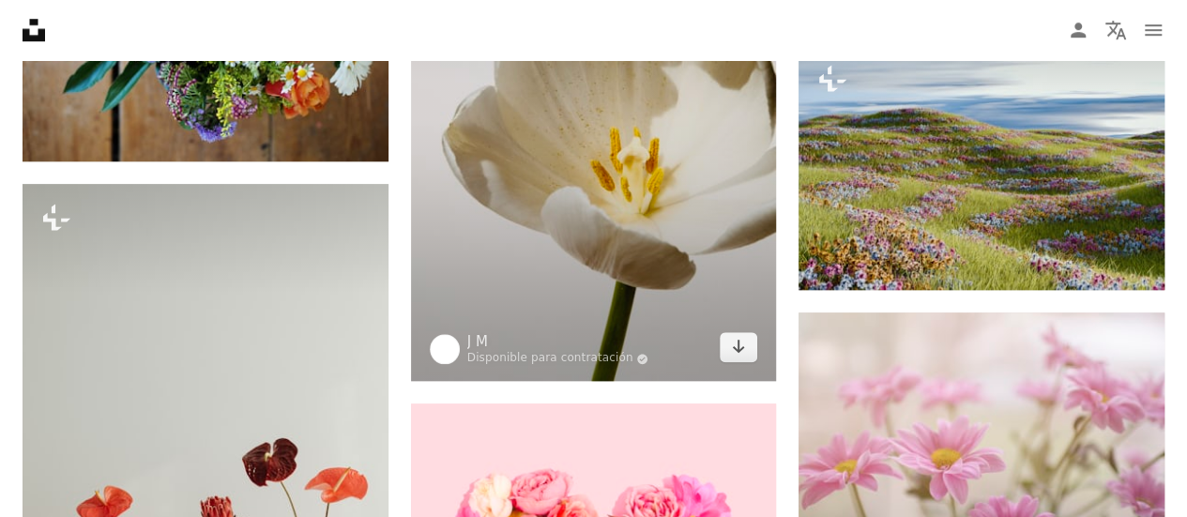
click at [471, 155] on img at bounding box center [594, 108] width 366 height 548
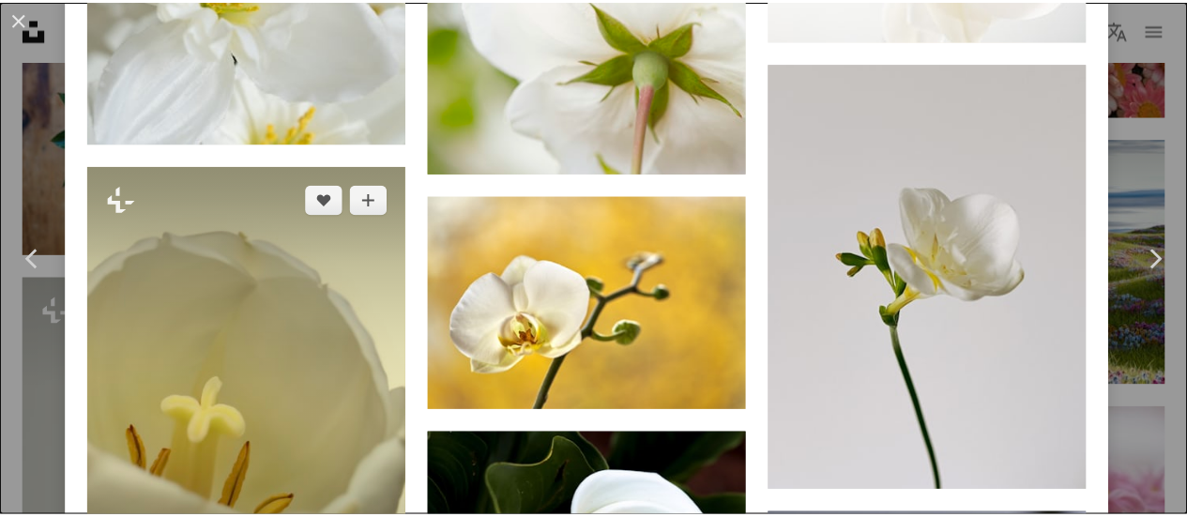
scroll to position [2626, 0]
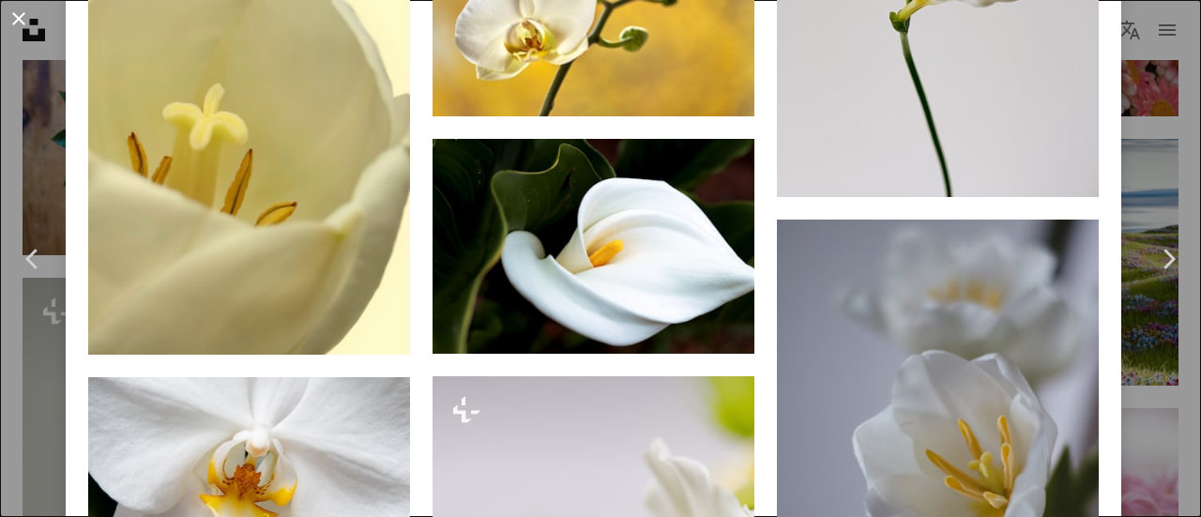
click at [30, 14] on button "An X shape" at bounding box center [19, 19] width 23 height 23
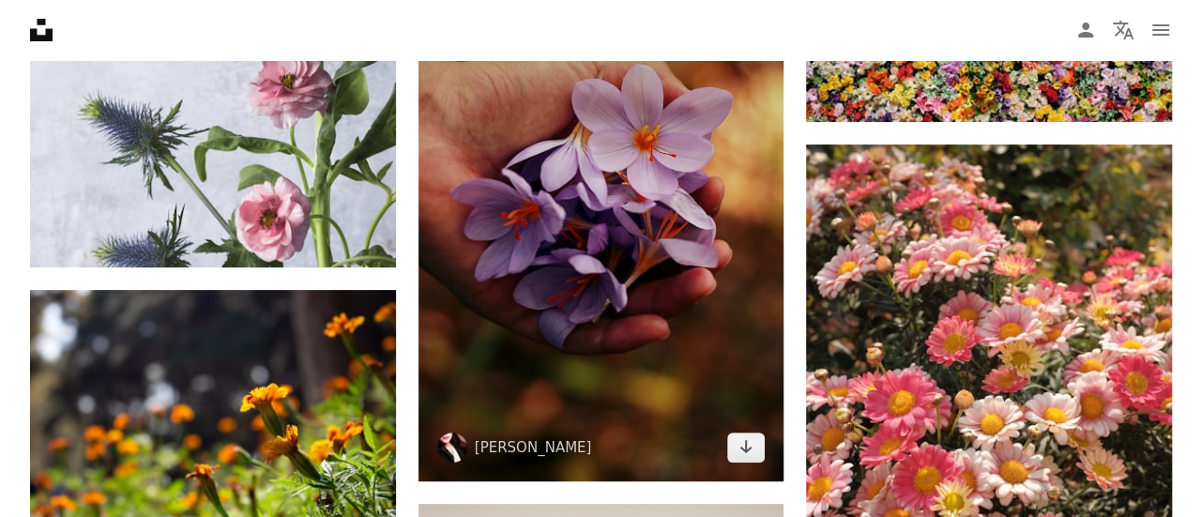
scroll to position [7222, 0]
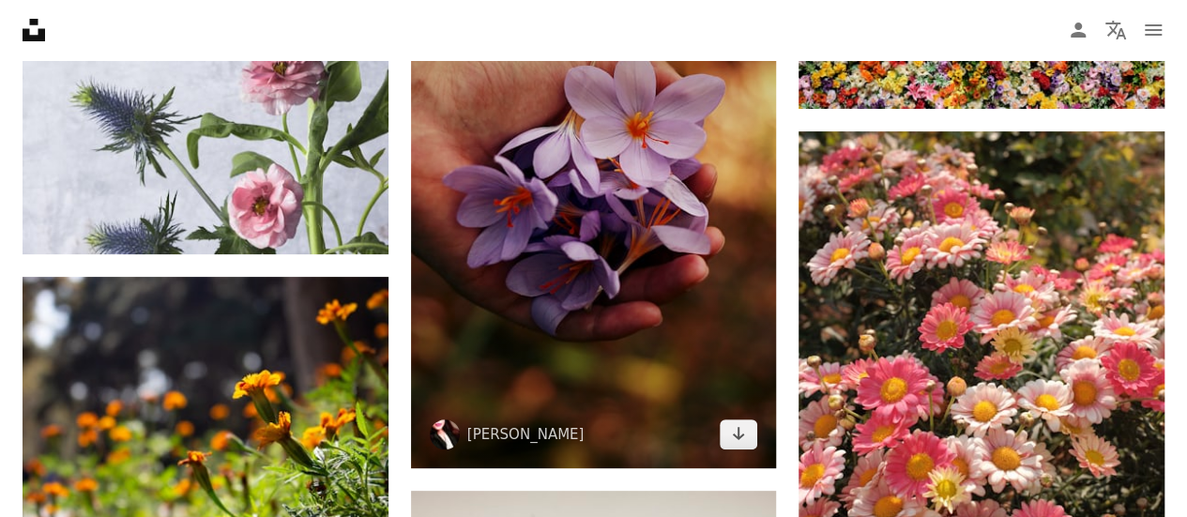
click at [562, 200] on img at bounding box center [594, 193] width 366 height 549
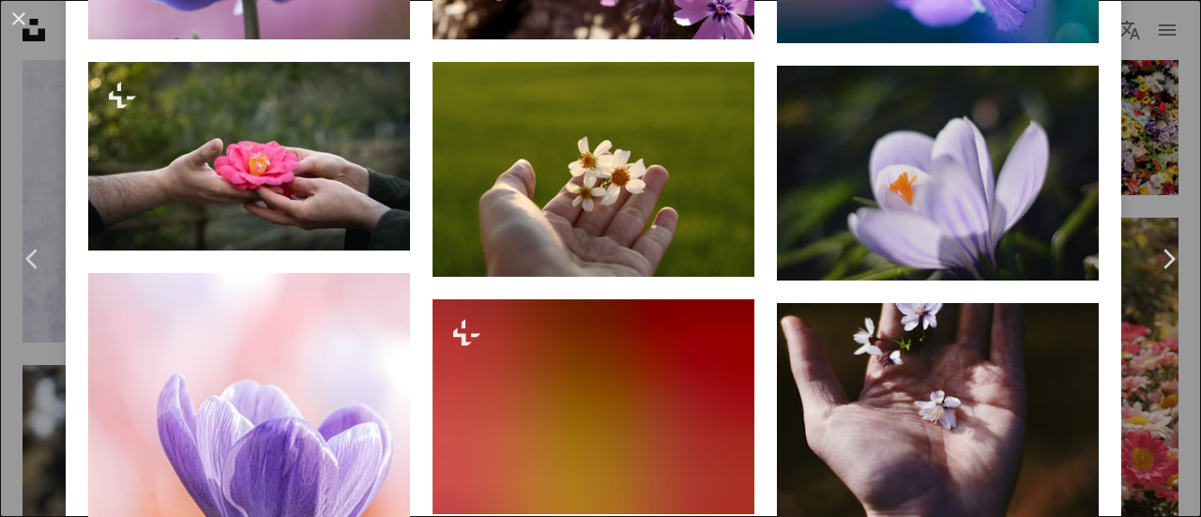
scroll to position [1782, 0]
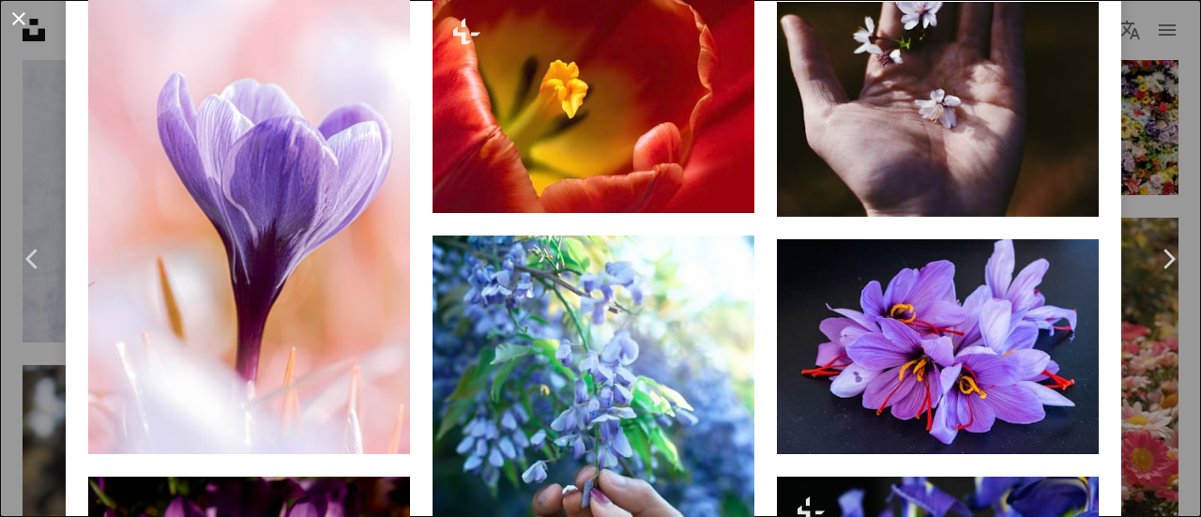
click at [17, 14] on button "An X shape" at bounding box center [19, 19] width 23 height 23
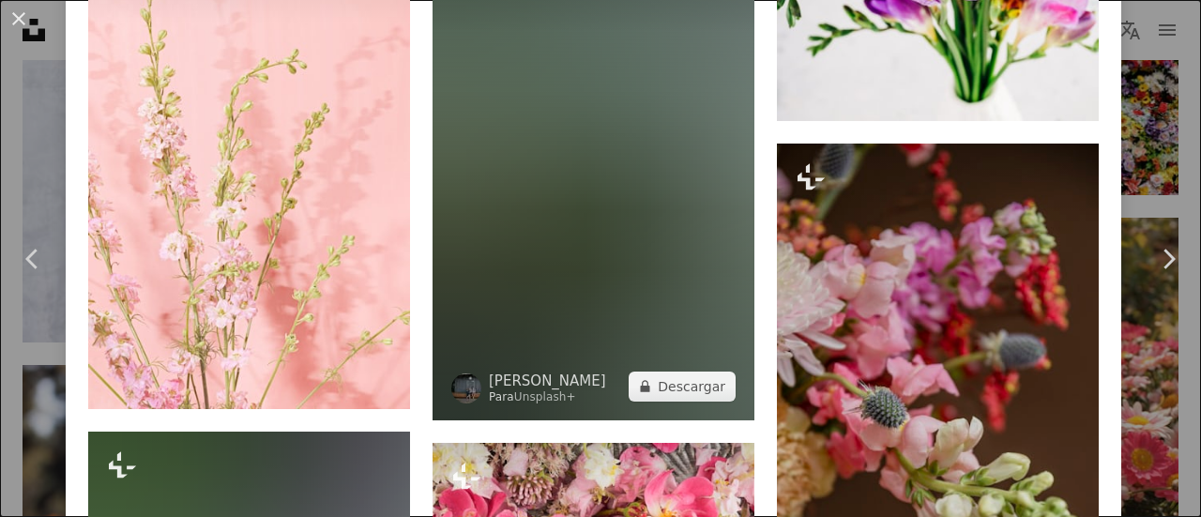
scroll to position [3827, 0]
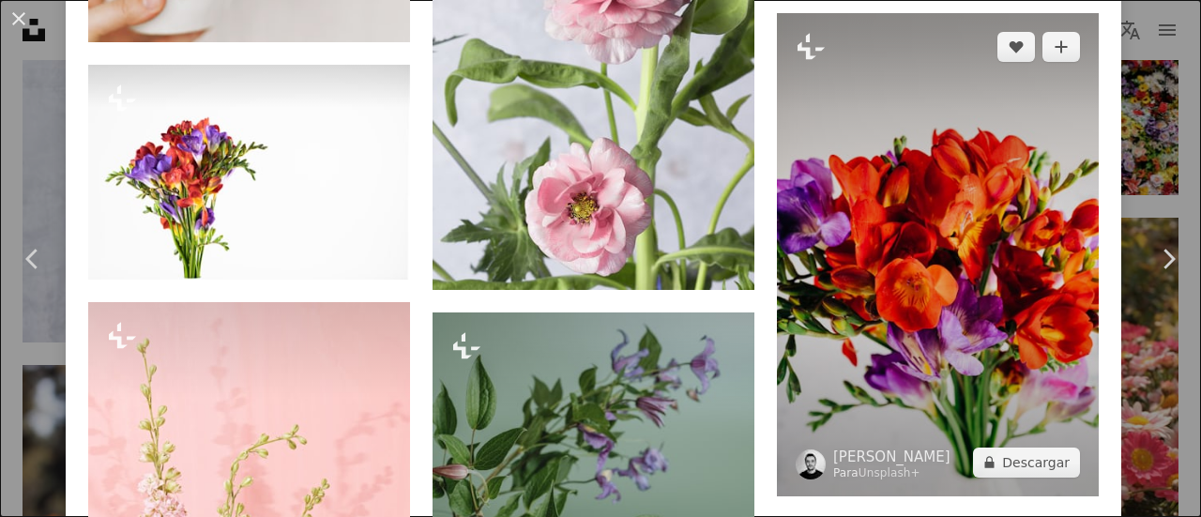
click at [921, 219] on img at bounding box center [938, 254] width 322 height 482
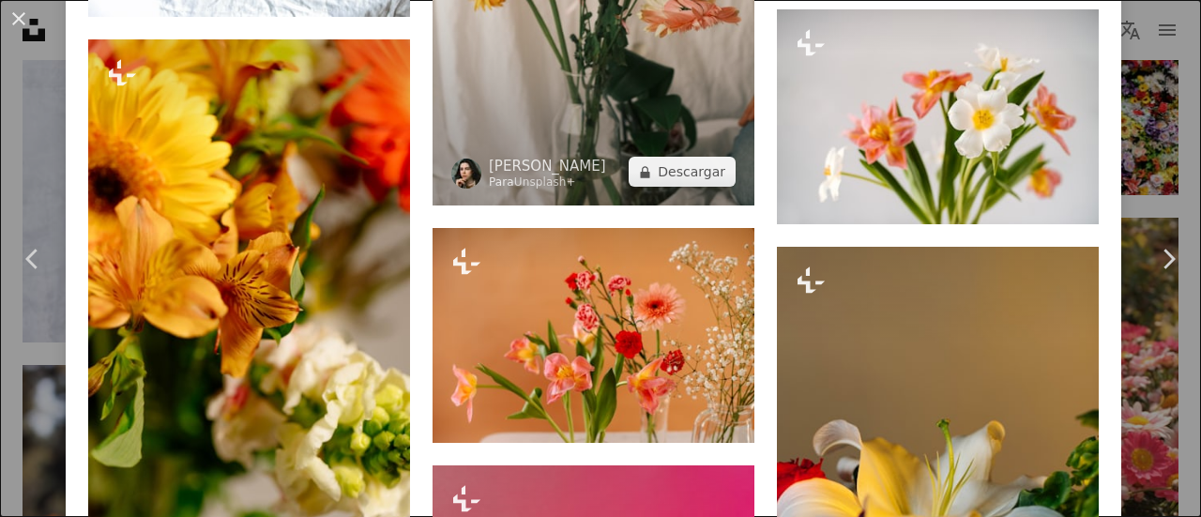
scroll to position [3377, 0]
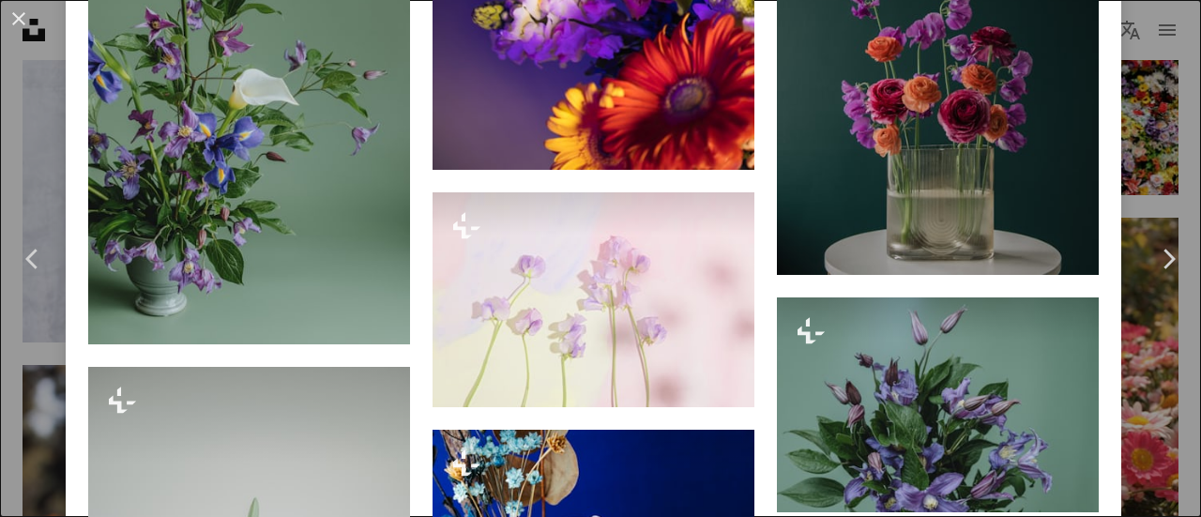
scroll to position [7129, 0]
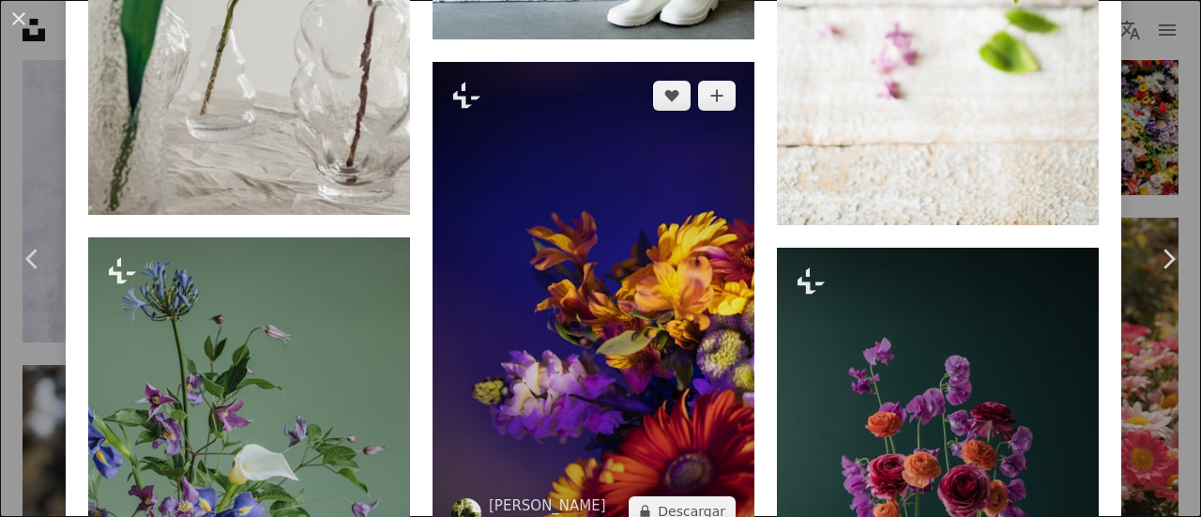
click at [603, 262] on img at bounding box center [593, 303] width 322 height 482
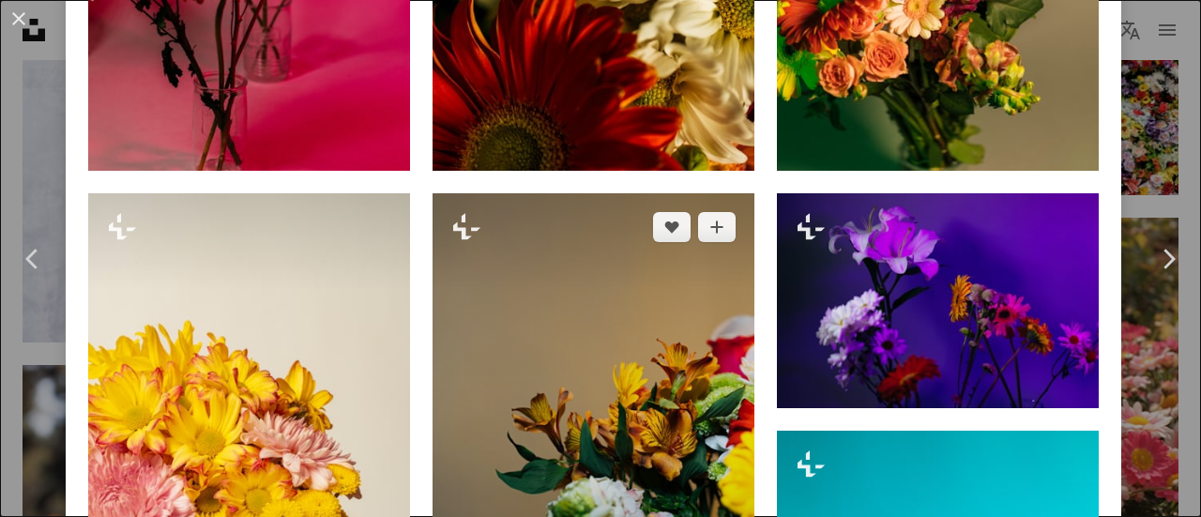
scroll to position [1876, 0]
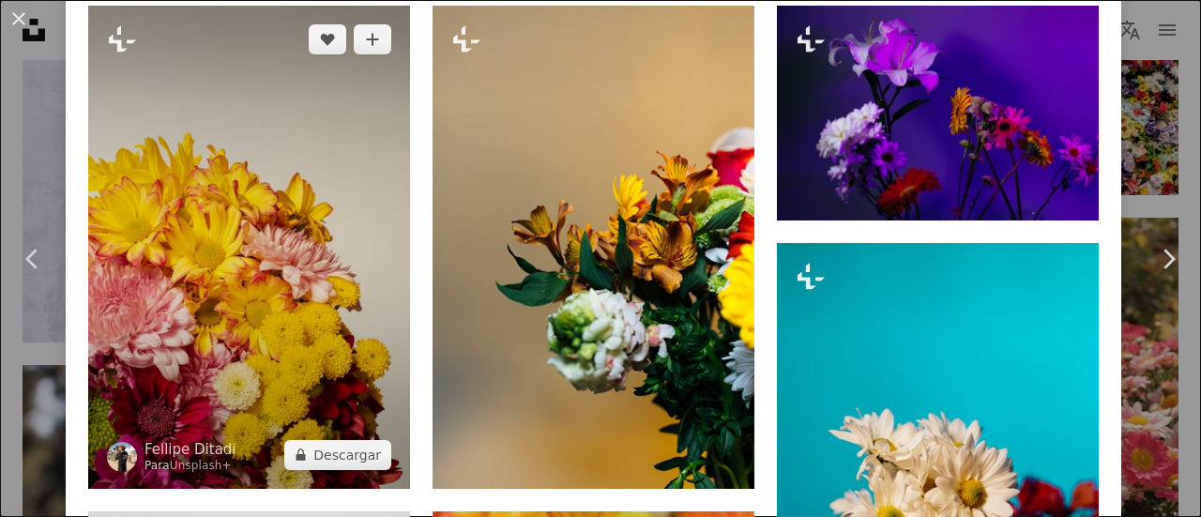
click at [268, 320] on img at bounding box center [249, 247] width 322 height 482
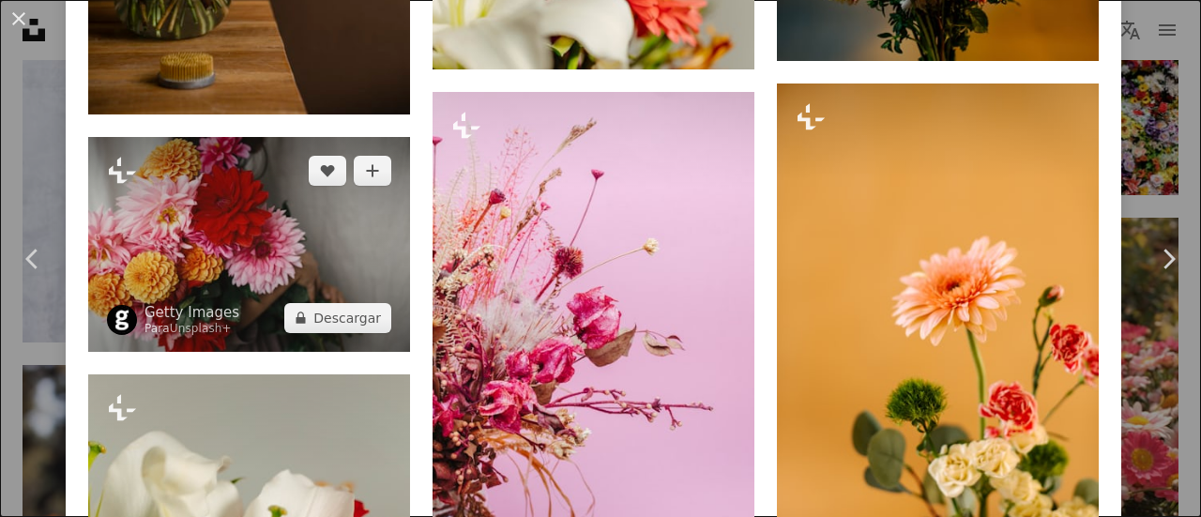
scroll to position [4506, 0]
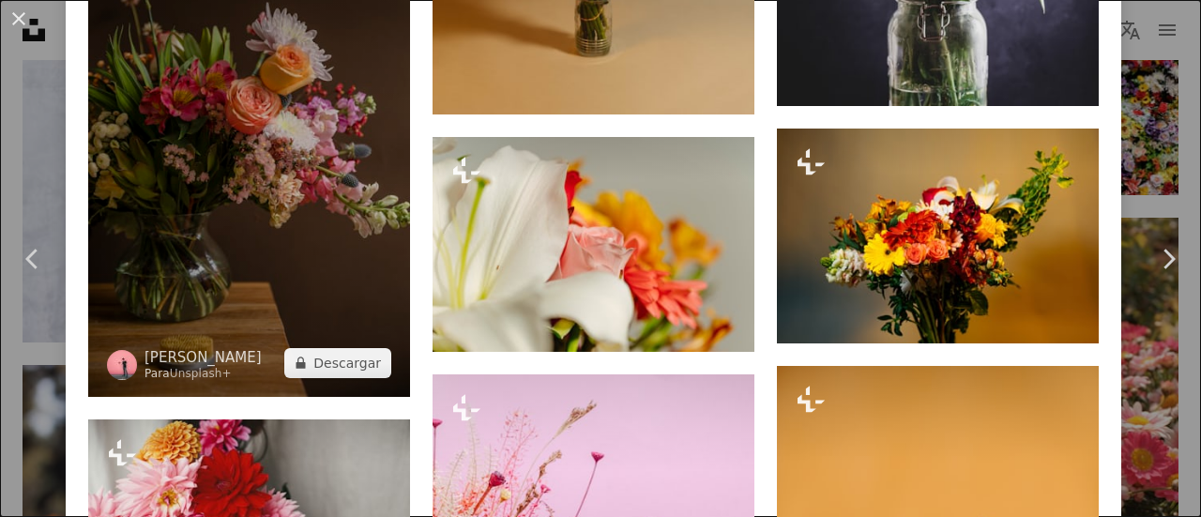
click at [299, 235] on img at bounding box center [249, 149] width 322 height 496
